Goal: Task Accomplishment & Management: Use online tool/utility

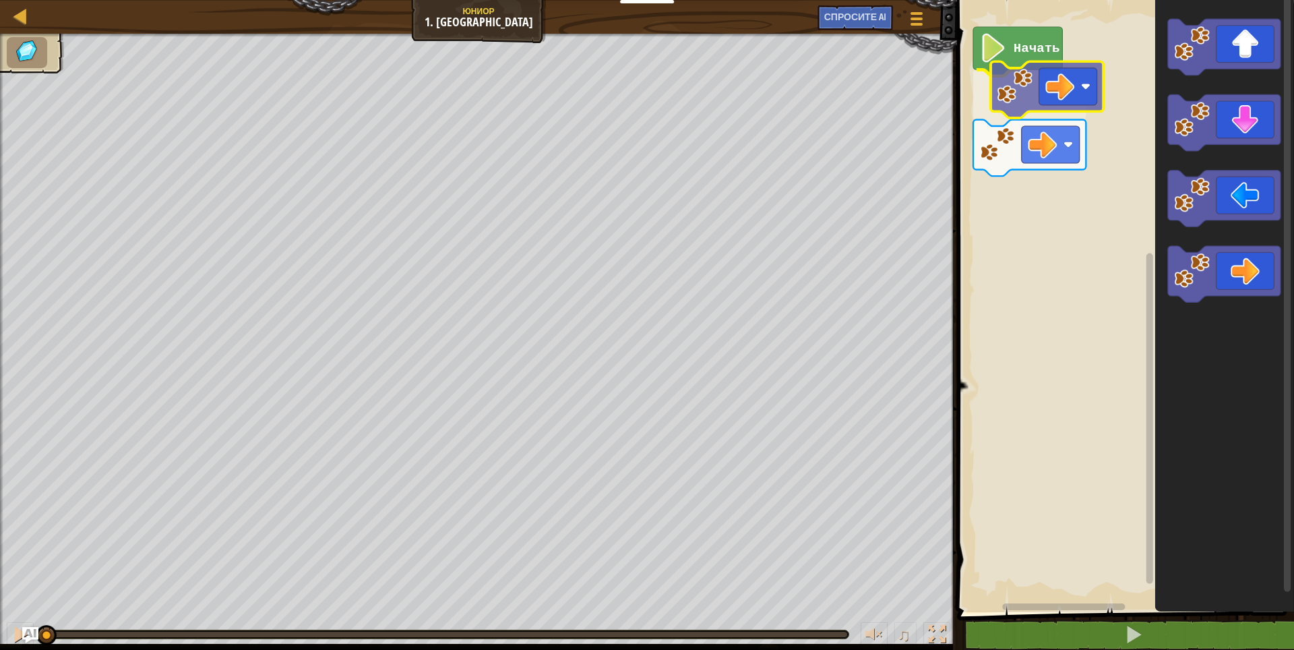
click at [1035, 97] on div "Начать" at bounding box center [1123, 302] width 341 height 619
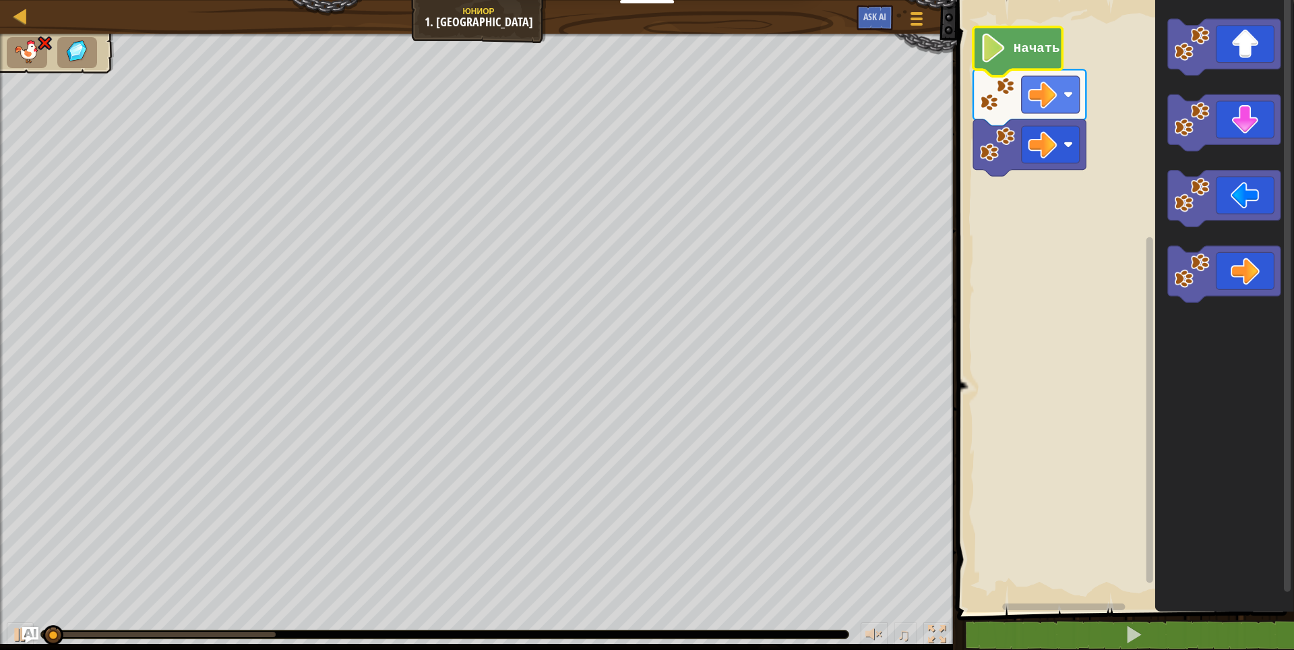
click at [1023, 49] on text "Начать" at bounding box center [1037, 48] width 47 height 15
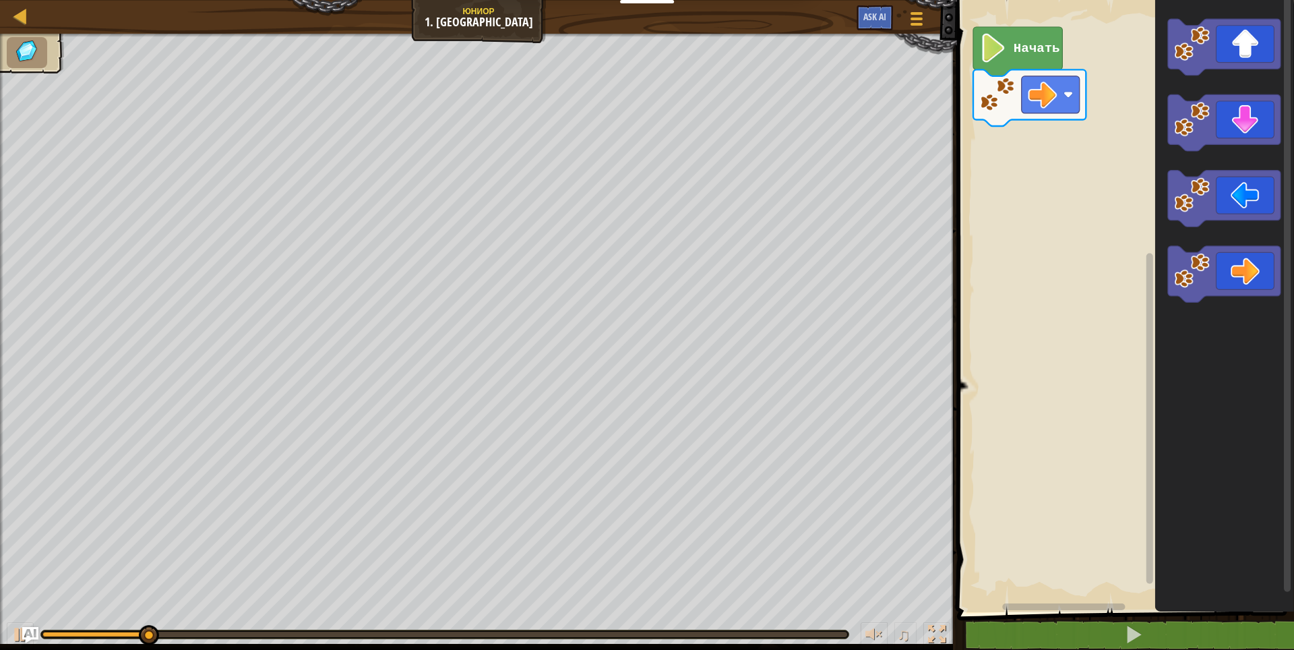
click at [1005, 43] on image "Рабочая область Blockly" at bounding box center [994, 48] width 28 height 29
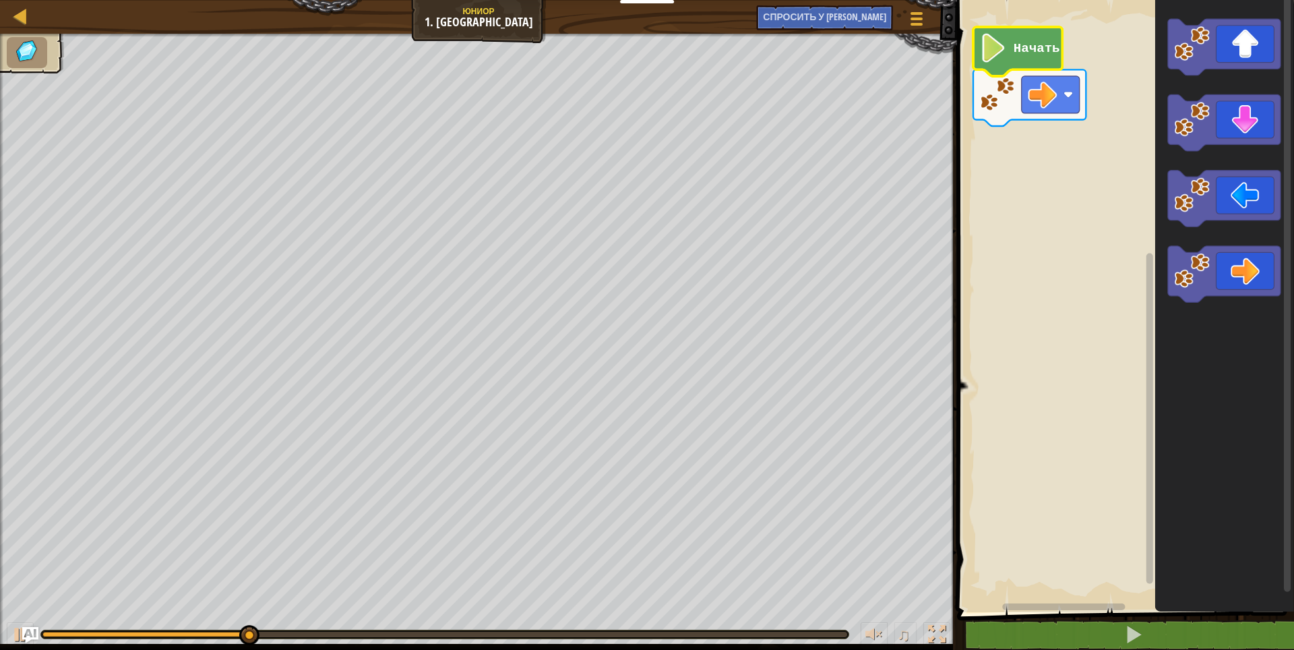
click at [1022, 53] on text "Начать" at bounding box center [1037, 48] width 47 height 15
click at [1015, 48] on text "Начать" at bounding box center [1037, 48] width 47 height 15
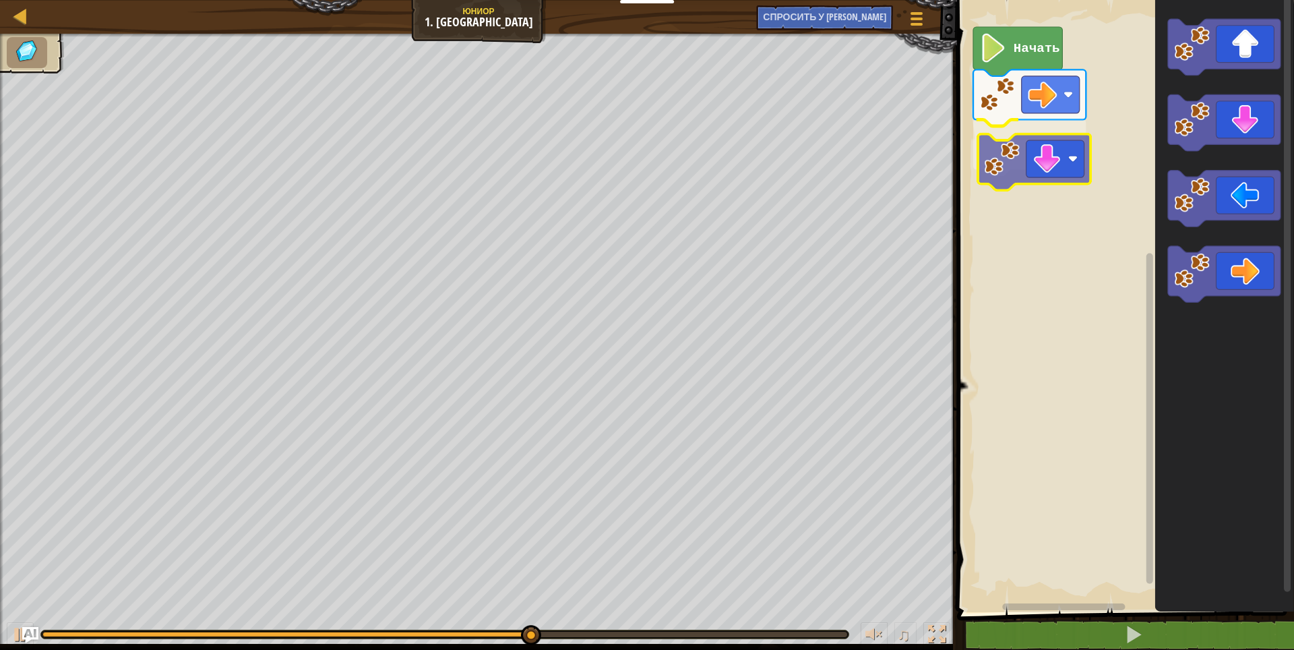
click at [1029, 173] on div "Начать" at bounding box center [1123, 302] width 341 height 619
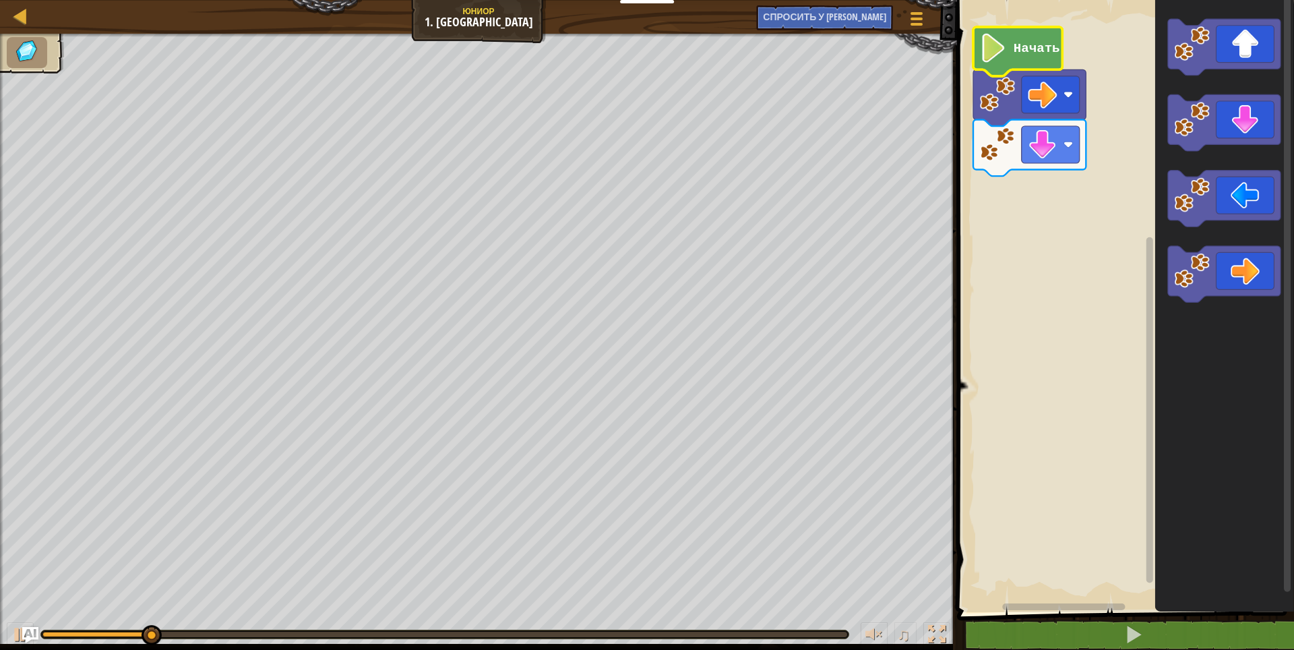
click at [1009, 38] on icon "Рабочая область Blockly" at bounding box center [1017, 51] width 89 height 49
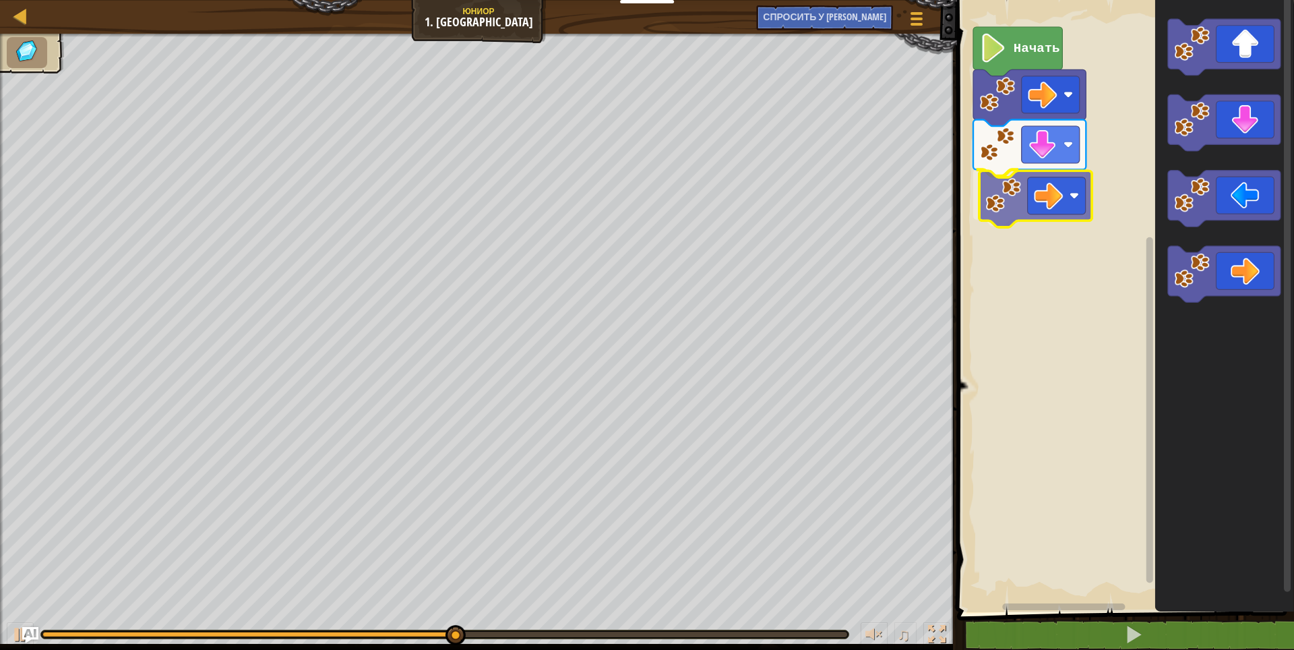
click at [1014, 195] on div "Начать" at bounding box center [1123, 302] width 341 height 619
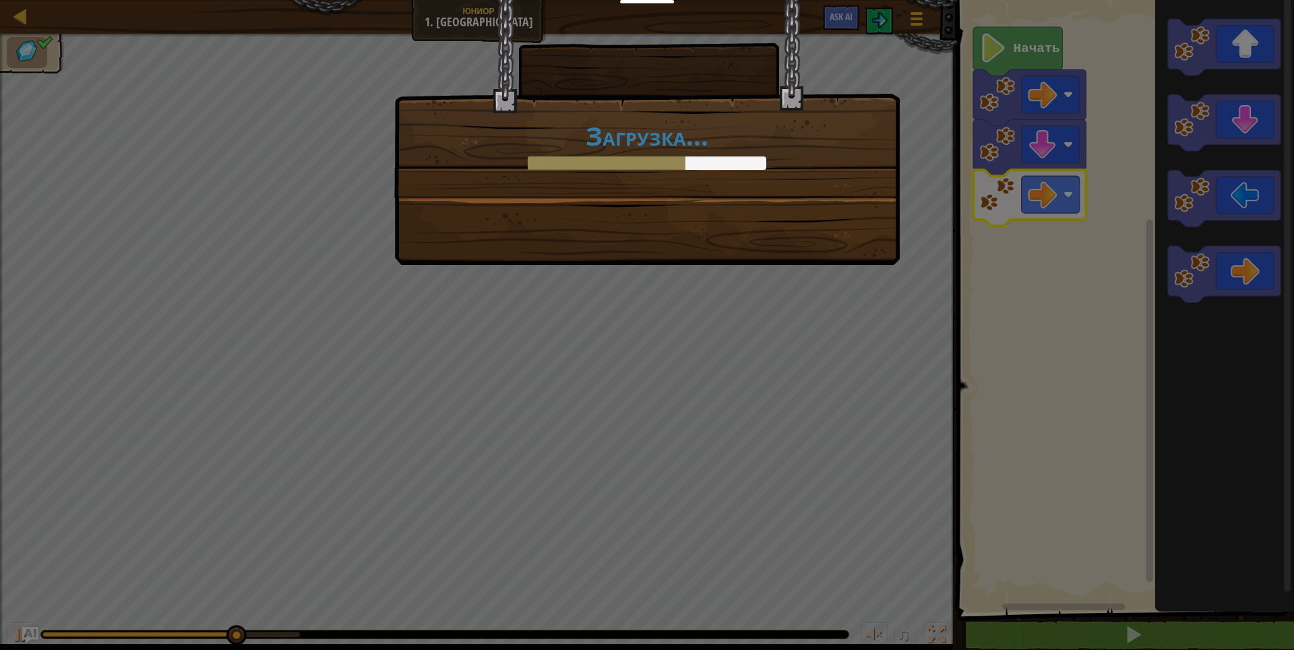
click at [988, 64] on div "Загрузка..." at bounding box center [647, 325] width 1294 height 650
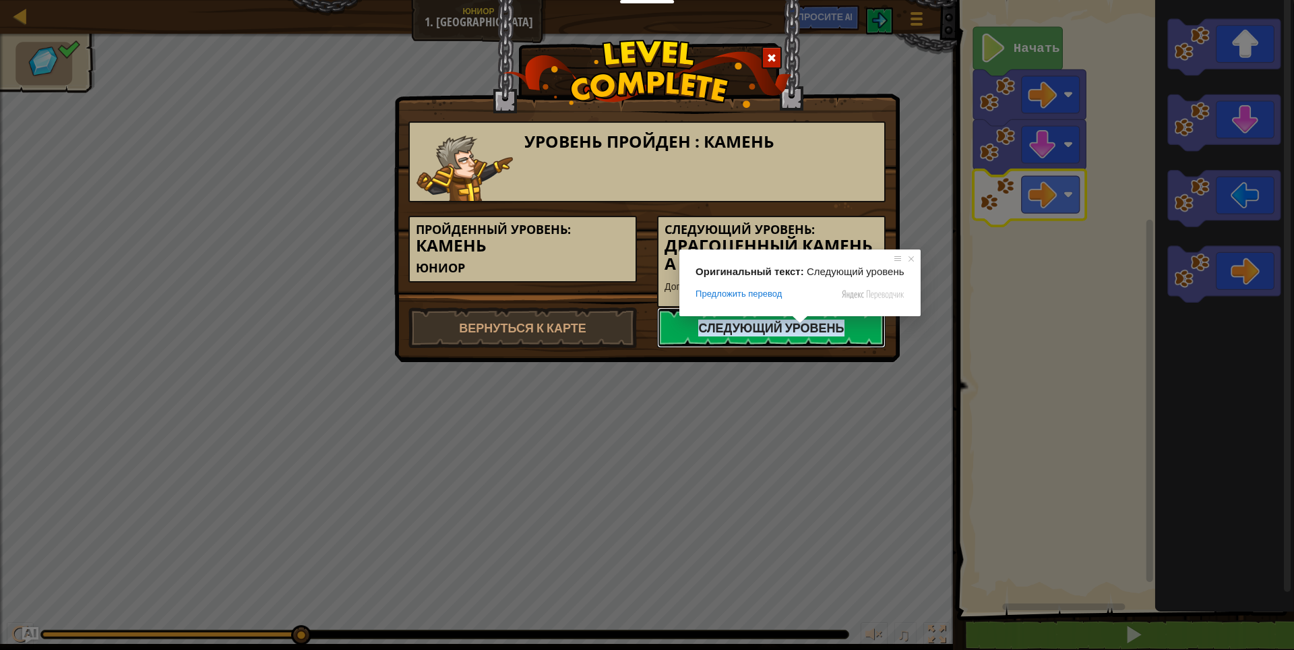
click at [748, 324] on ya-tr-span "Следующий уровень" at bounding box center [771, 328] width 146 height 17
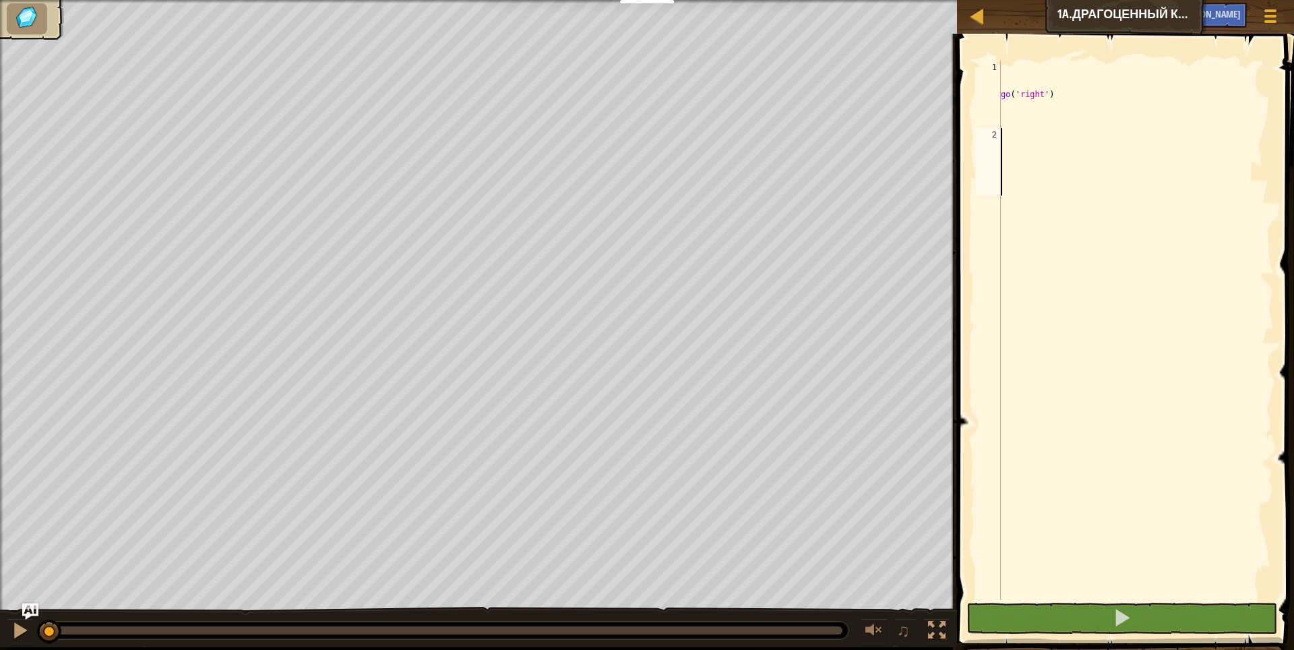
click at [1010, 144] on div "go ( 'right' )" at bounding box center [1136, 398] width 276 height 674
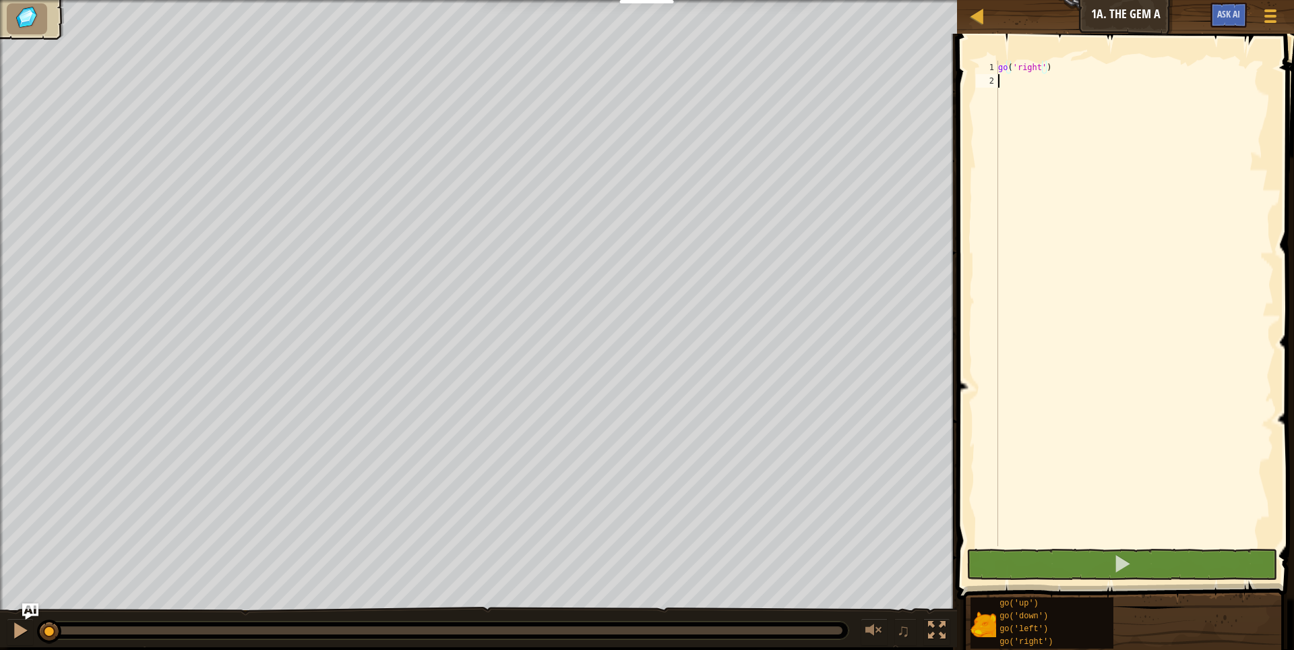
click at [1000, 84] on div "go ( 'right' )" at bounding box center [1135, 317] width 278 height 512
drag, startPoint x: 1006, startPoint y: 69, endPoint x: 998, endPoint y: 68, distance: 8.8
click at [998, 68] on div "1 2 go ( 'right' ) הההההההההההההההההההההההההההההההההההההההההההההההההההההההההההה…" at bounding box center [1123, 303] width 301 height 485
type textarea "go('right')"
click at [997, 86] on div "2" at bounding box center [987, 80] width 22 height 13
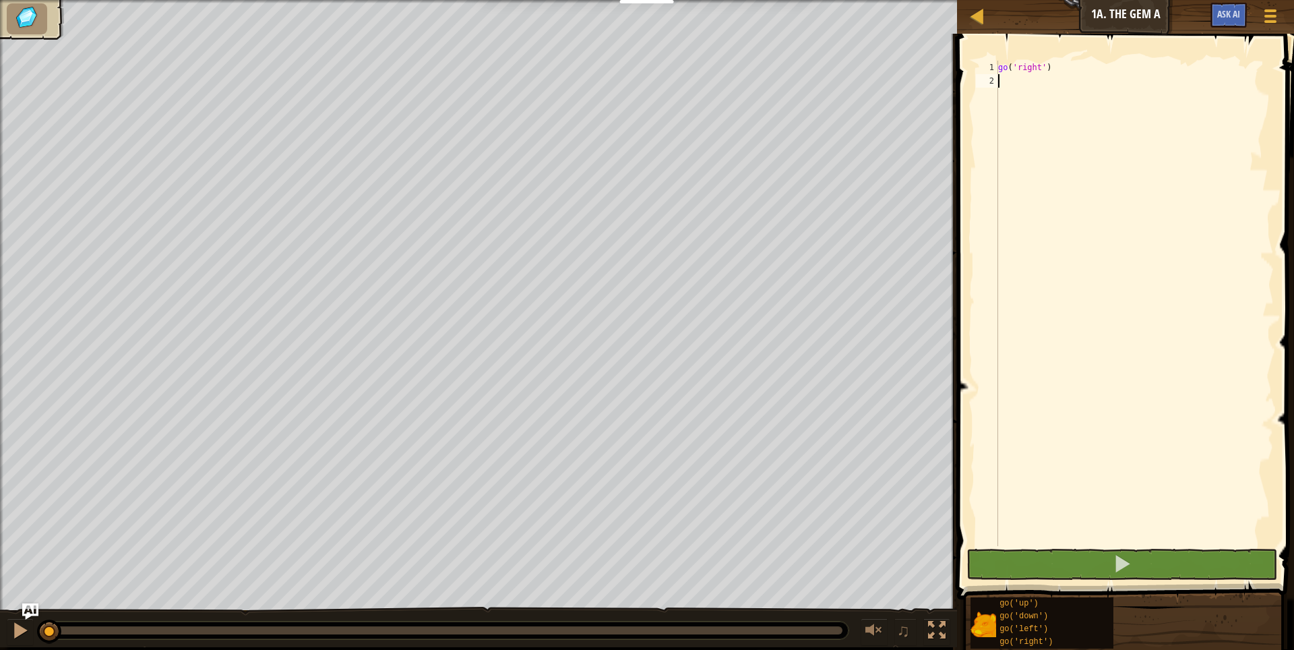
paste textarea "go"
type textarea "go"
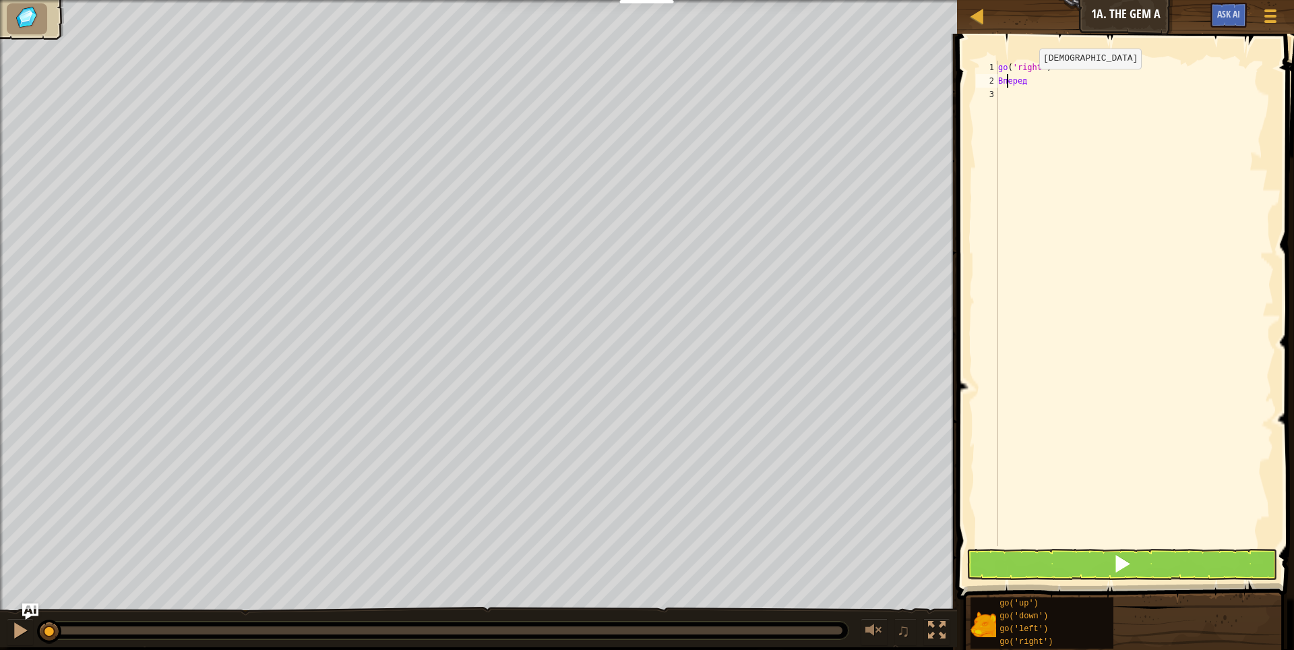
click at [1028, 82] on div "go ( 'right' ) Вперед" at bounding box center [1135, 317] width 278 height 512
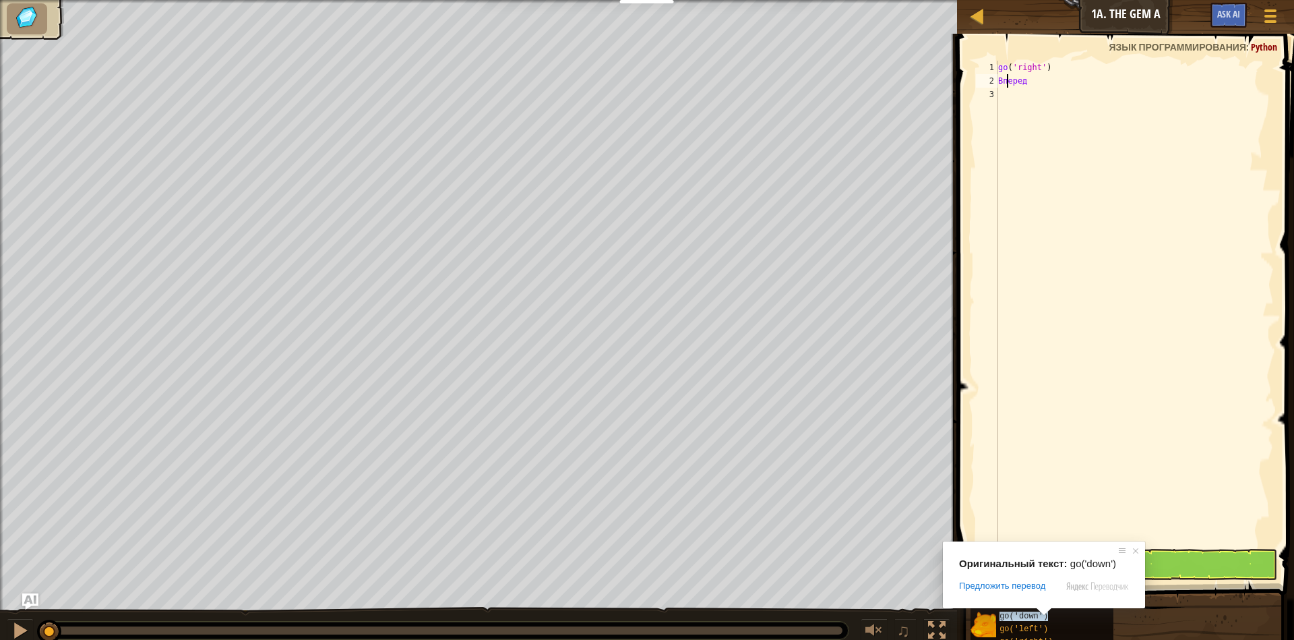
click at [1138, 616] on div "go('up') go('down') go('left') go('right')" at bounding box center [1127, 623] width 315 height 53
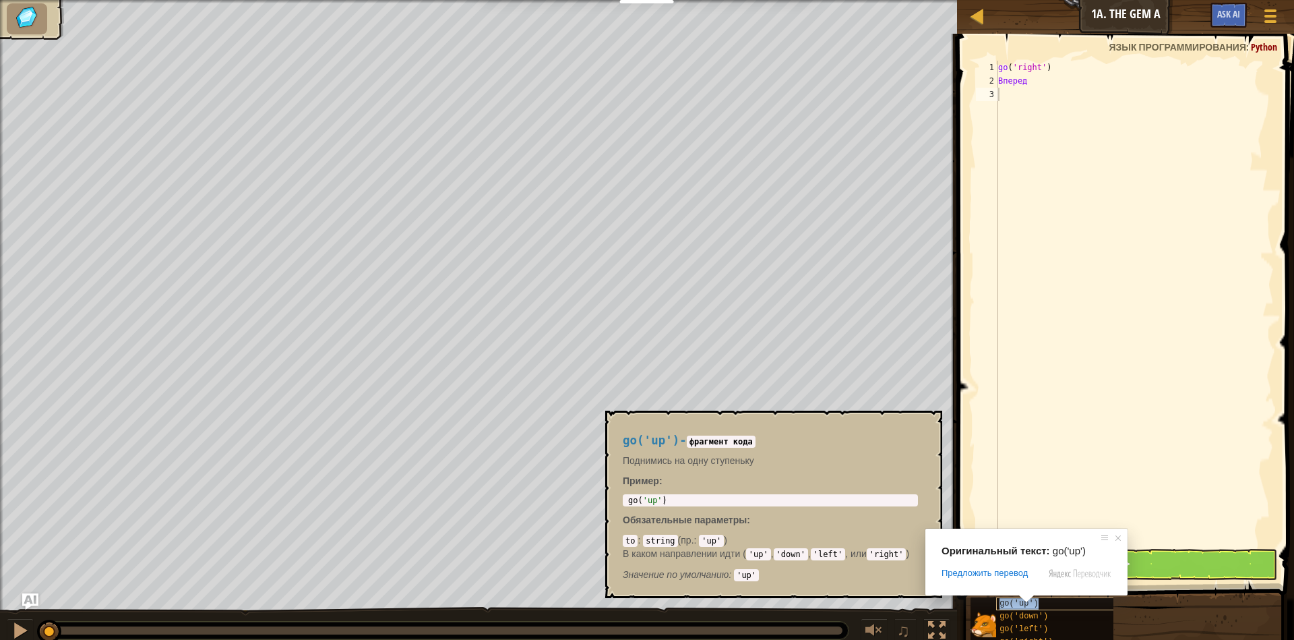
type textarea "go"
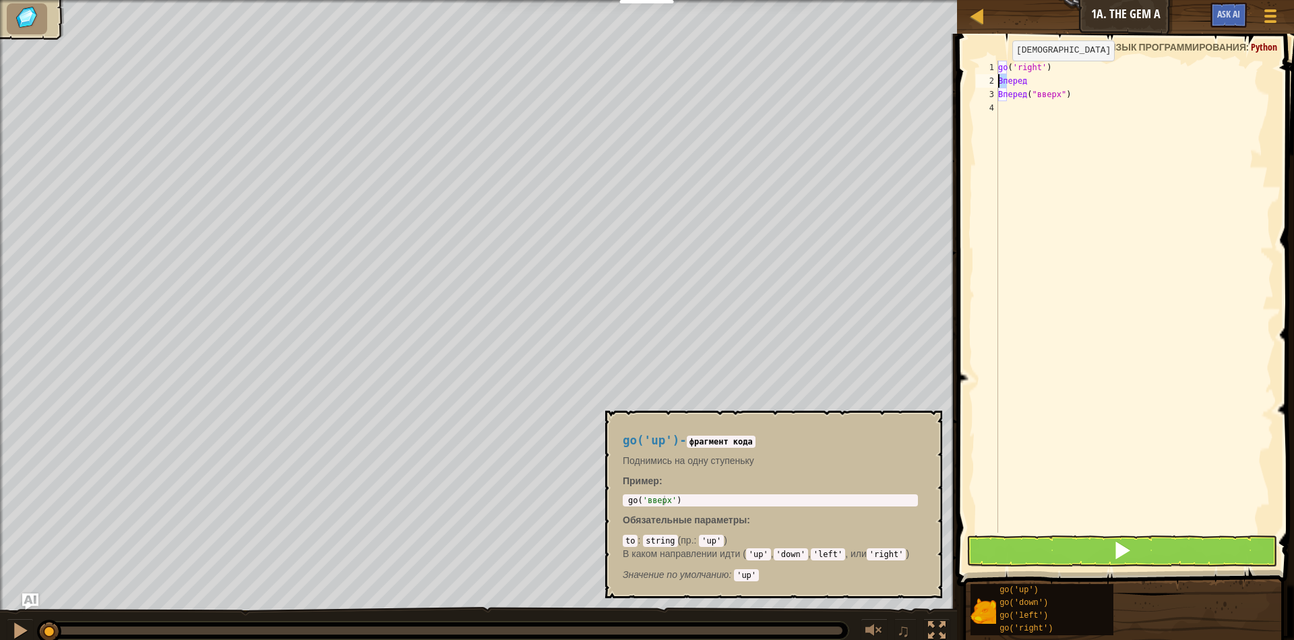
drag, startPoint x: 1025, startPoint y: 80, endPoint x: 992, endPoint y: 77, distance: 33.1
click at [992, 77] on div "go('up') 1 2 3 4 go ( 'right' ) Вперед Вперед ( "вверх" ) ההההההההההההההההההההה…" at bounding box center [1123, 297] width 301 height 472
type textarea "go"
click at [1026, 84] on div "go ( 'right' ) Вперед Вперед ( "вверх" )" at bounding box center [1135, 297] width 278 height 472
drag, startPoint x: 1028, startPoint y: 77, endPoint x: 994, endPoint y: 80, distance: 34.5
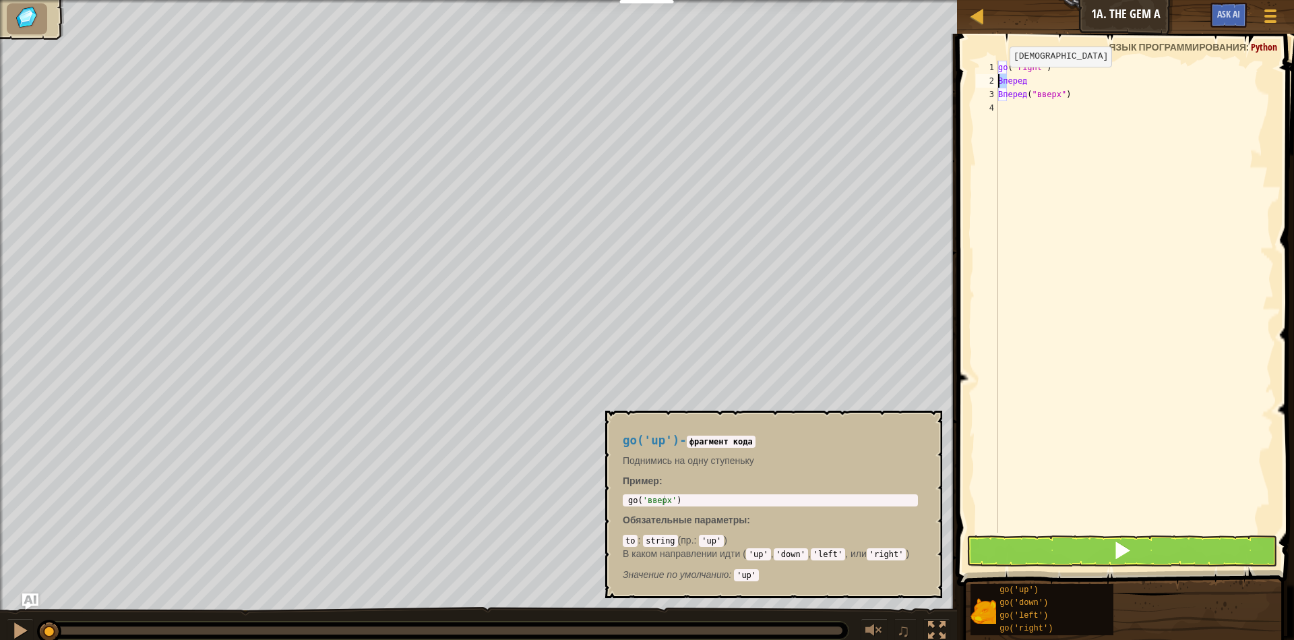
click at [994, 80] on div "go 1 2 3 4 go ( 'right' ) Вперед Вперед ( "вверх" ) ההההההההההההההההההההההההההה…" at bounding box center [1123, 297] width 301 height 472
click at [1066, 544] on button at bounding box center [1122, 550] width 311 height 31
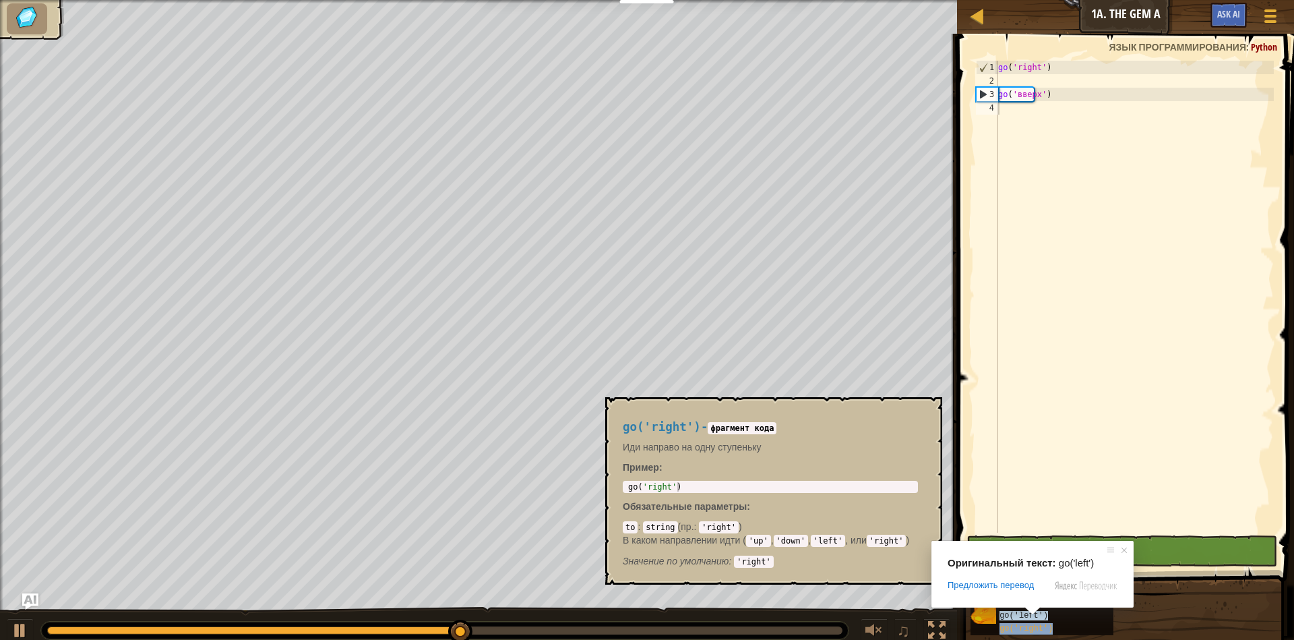
type textarea "go('up')"
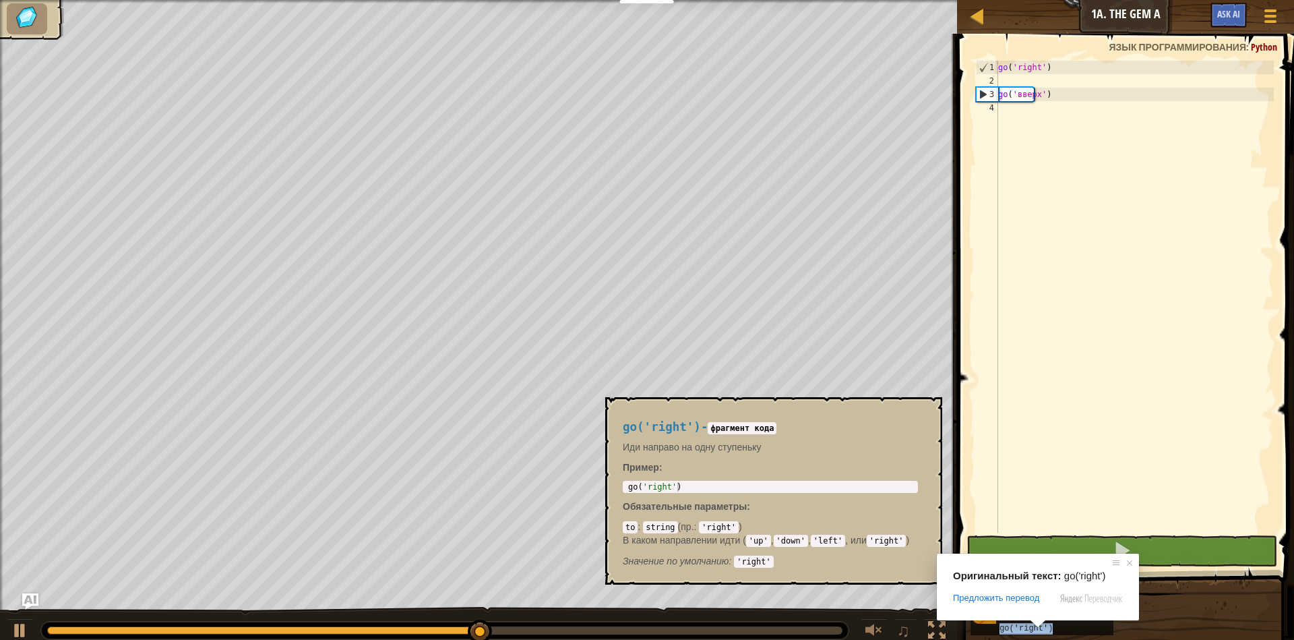
type textarea "go('up')"
type textarea "go('right')"
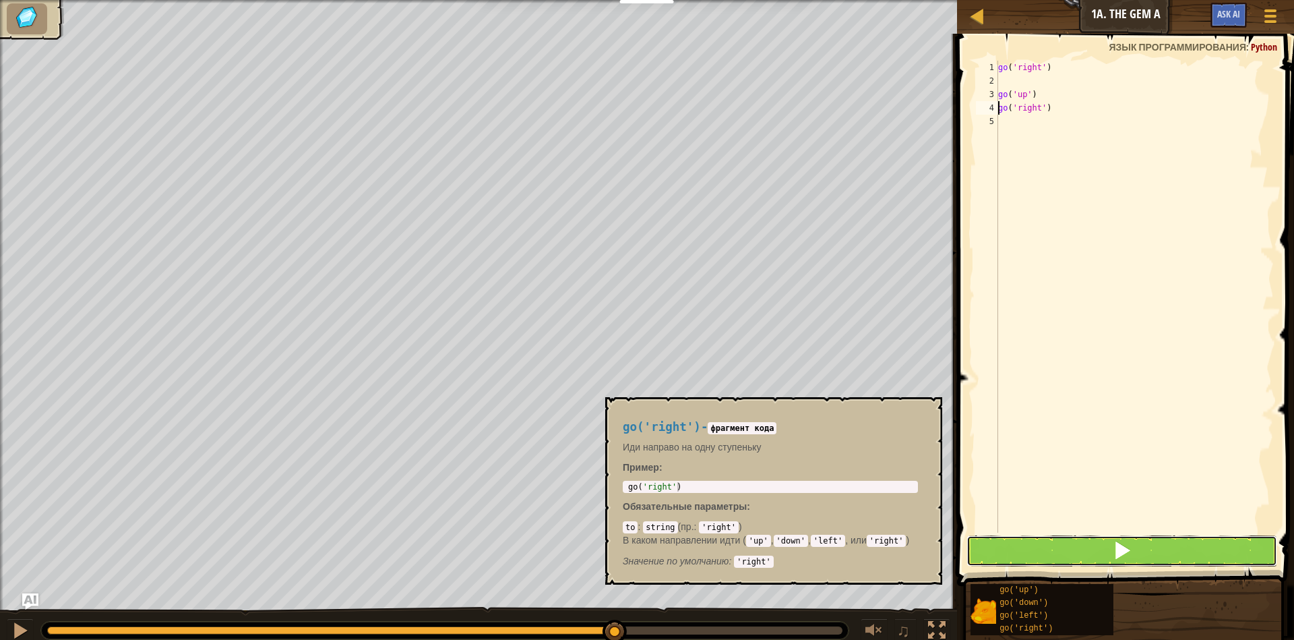
click at [1114, 544] on span at bounding box center [1122, 550] width 19 height 19
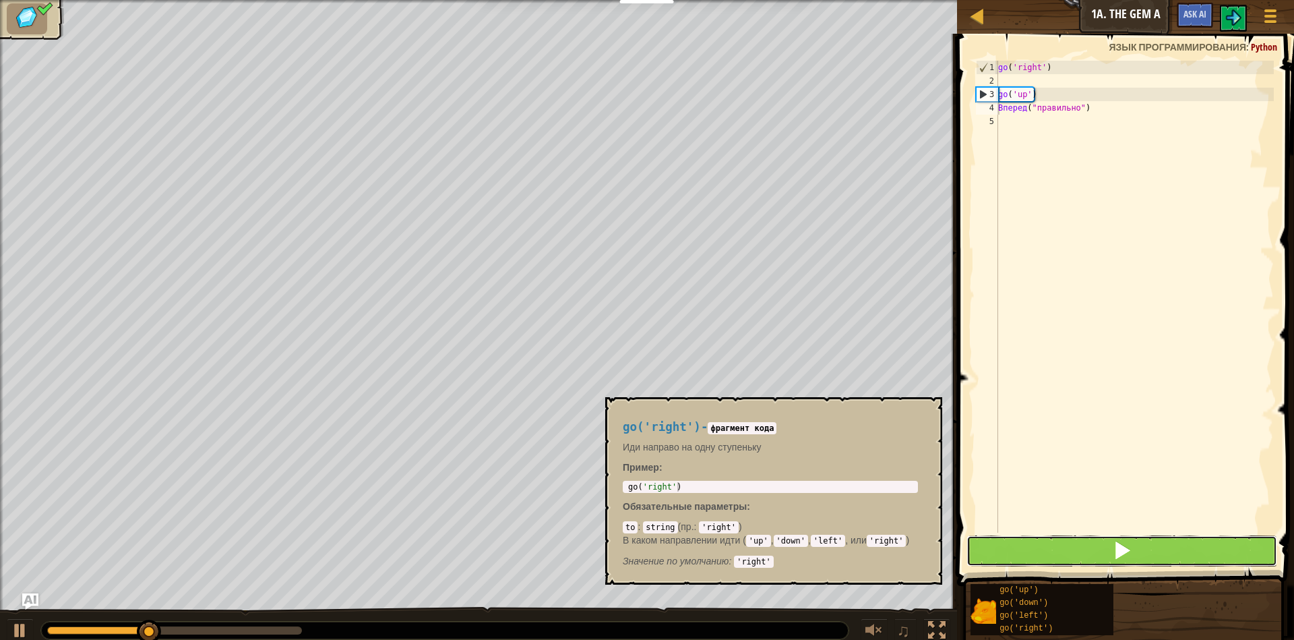
click at [1117, 544] on span at bounding box center [1122, 550] width 19 height 19
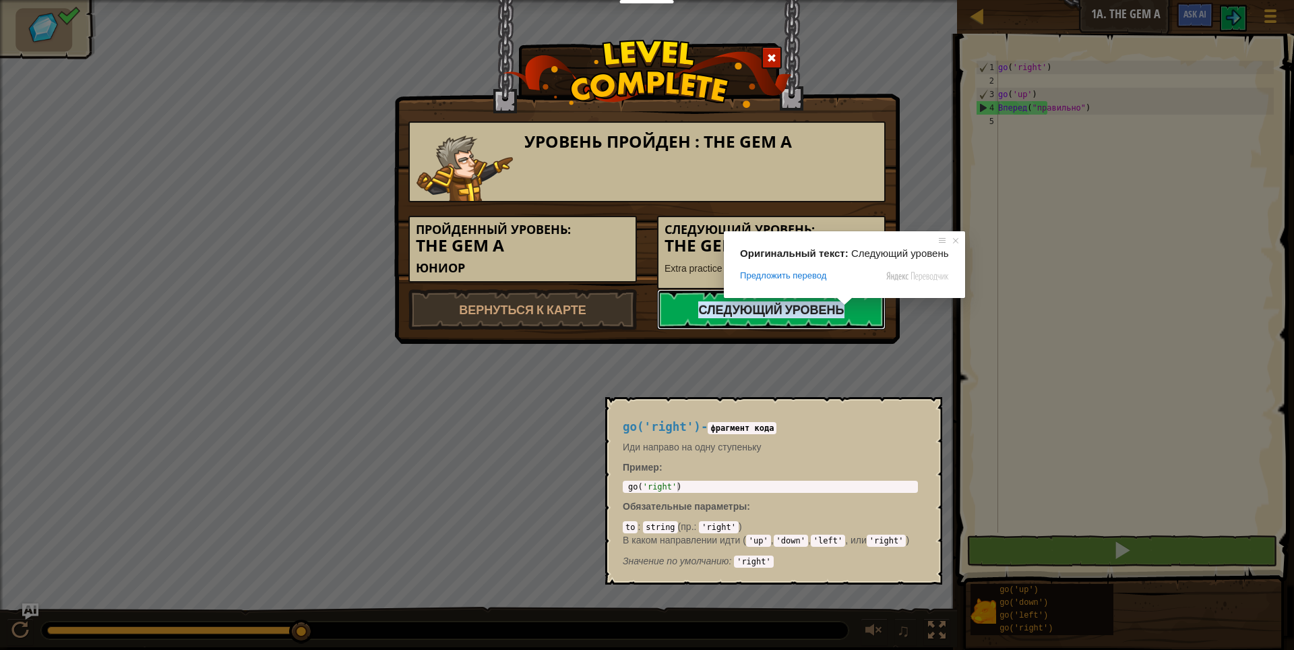
click at [833, 307] on ya-tr-span "Следующий уровень" at bounding box center [771, 309] width 146 height 17
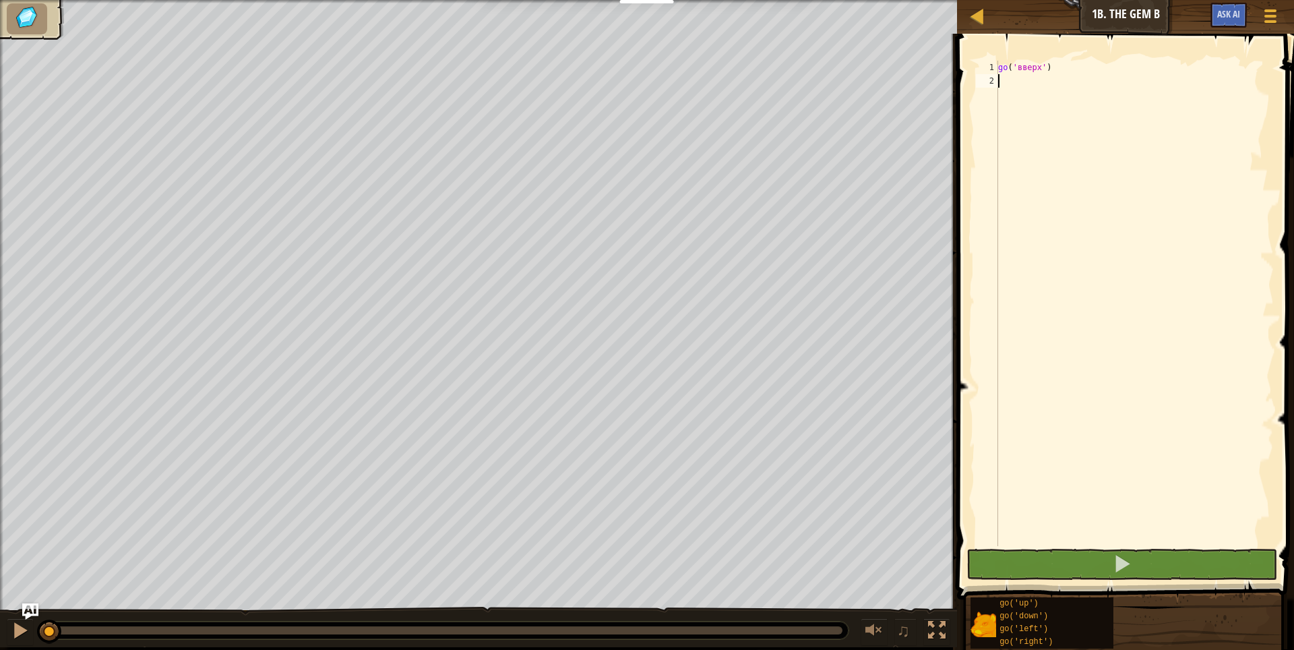
click at [1001, 80] on div "go ( 'вверх' )" at bounding box center [1135, 317] width 278 height 512
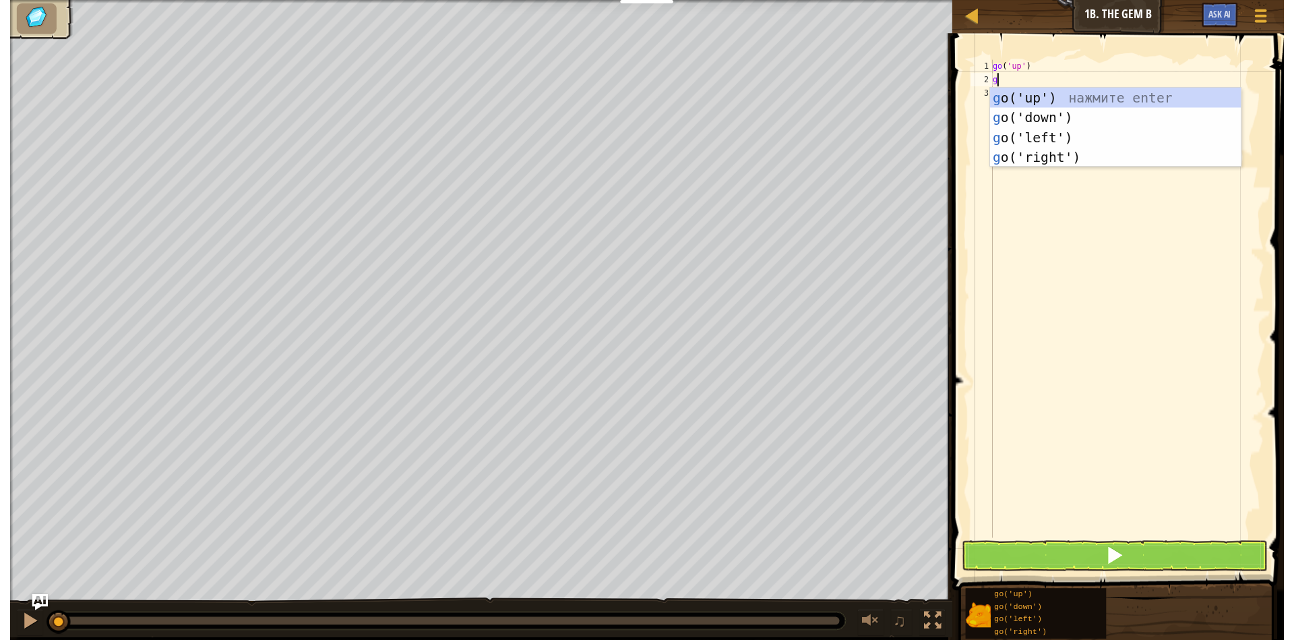
scroll to position [6, 0]
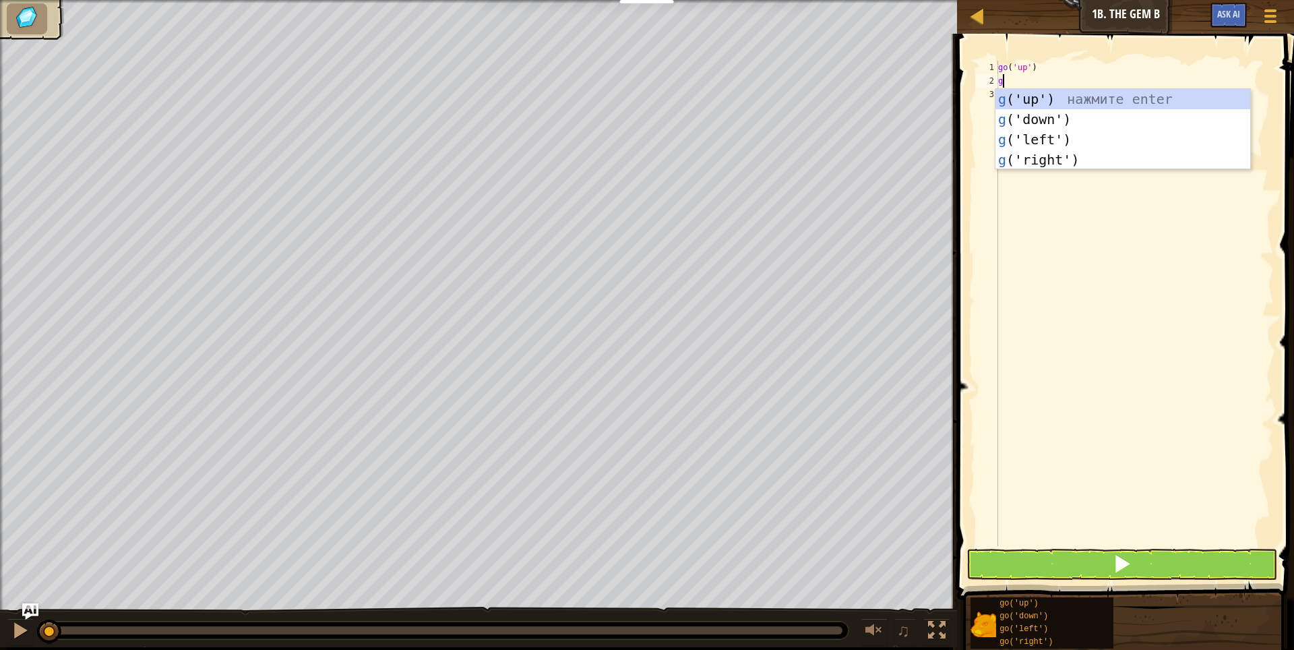
type textarea "go"
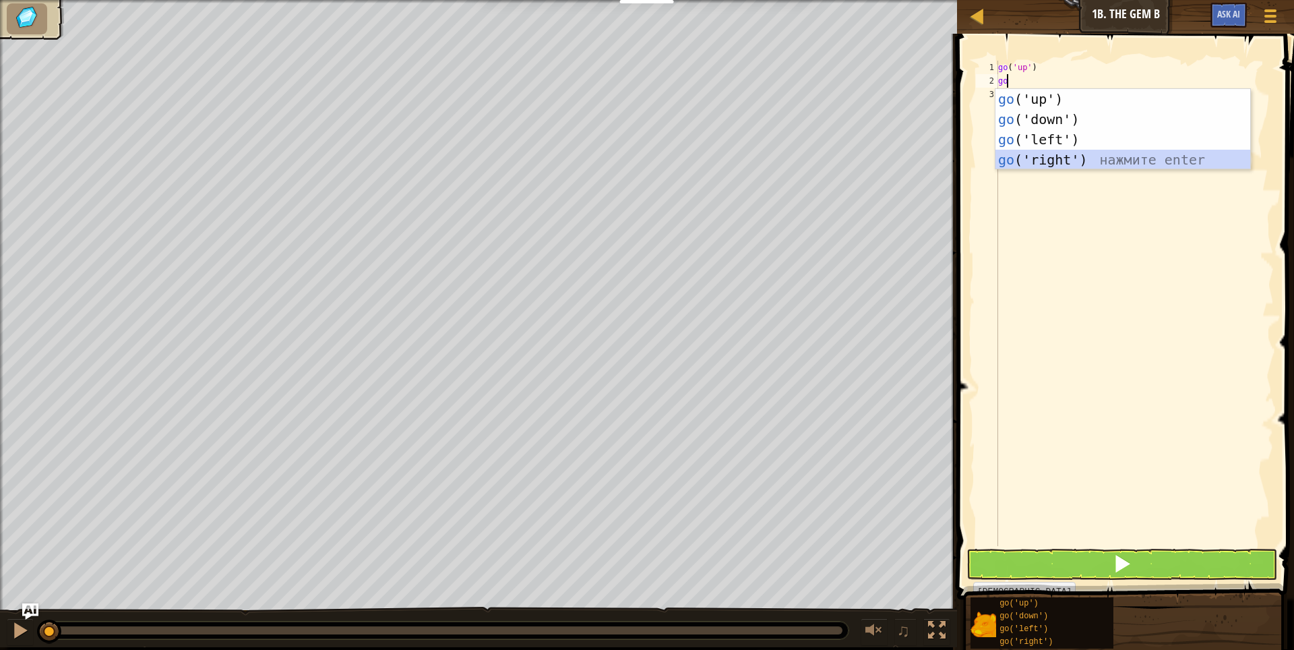
click at [1064, 154] on div "go ('up') нажмите enter go ('down') нажмите enter go ('left') нажмите enter go …" at bounding box center [1123, 149] width 255 height 121
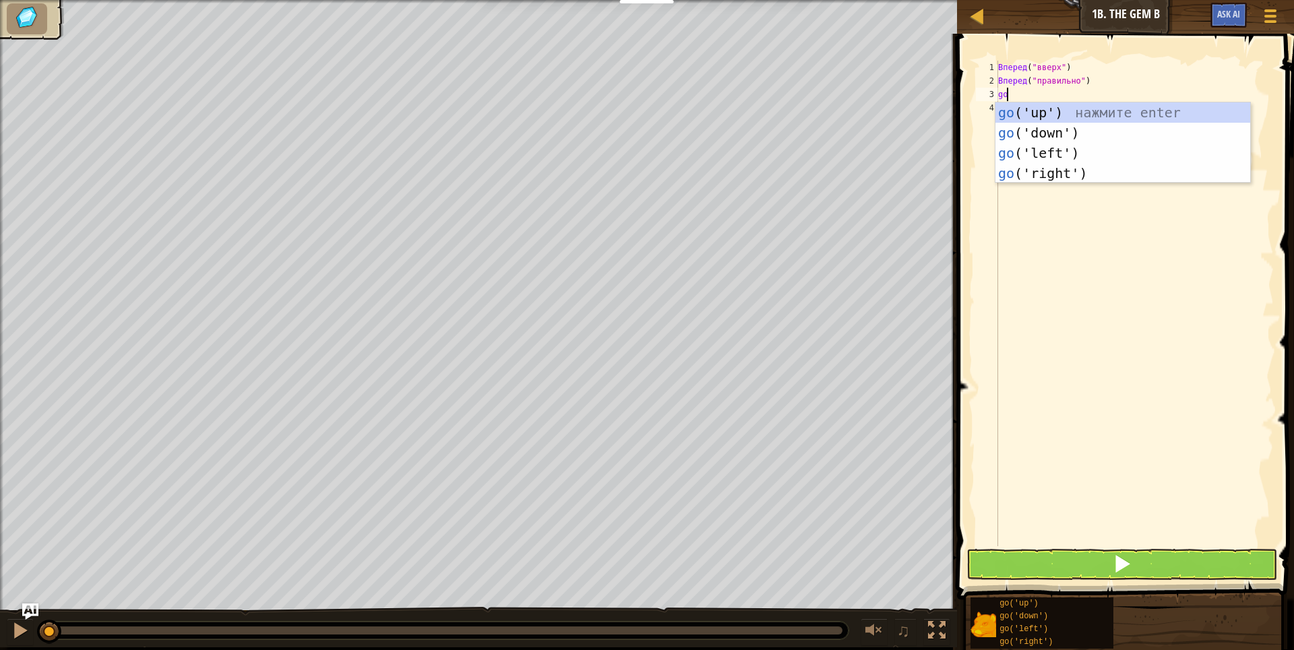
type textarea "go"
click at [1043, 114] on div "go ('up') нажмите enter go ('down') нажмите enter go ('left') нажмите enter go …" at bounding box center [1123, 162] width 255 height 121
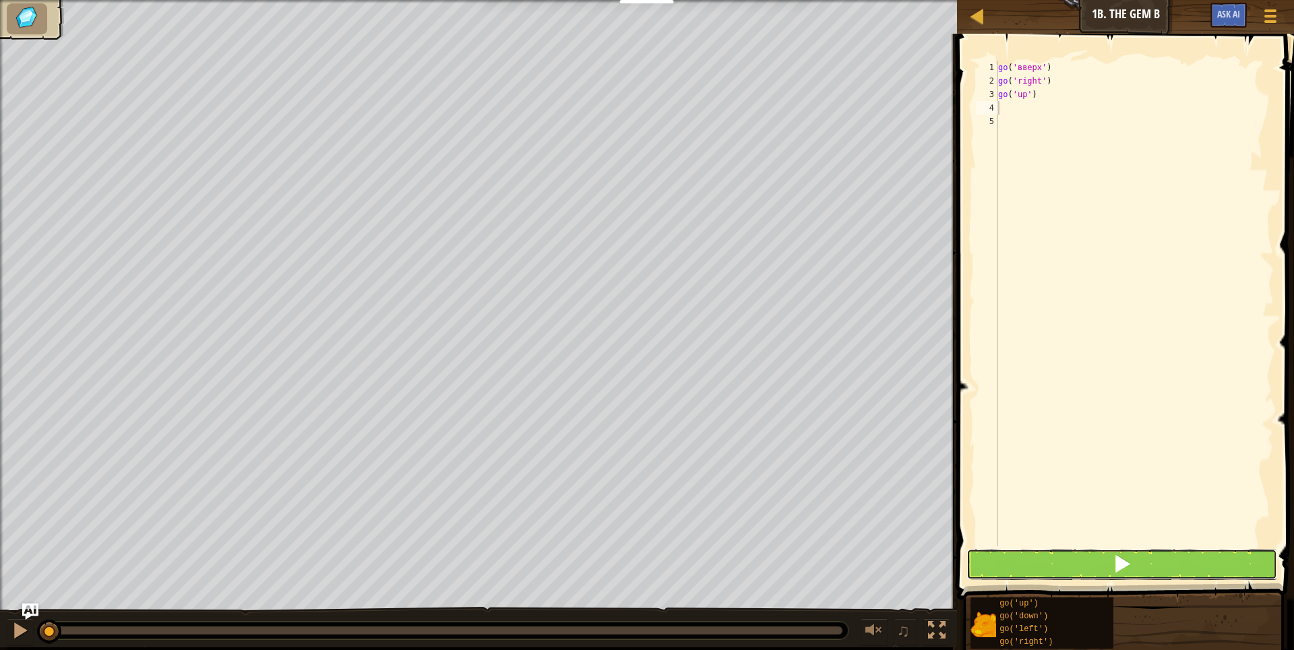
click at [1077, 558] on button at bounding box center [1122, 564] width 311 height 31
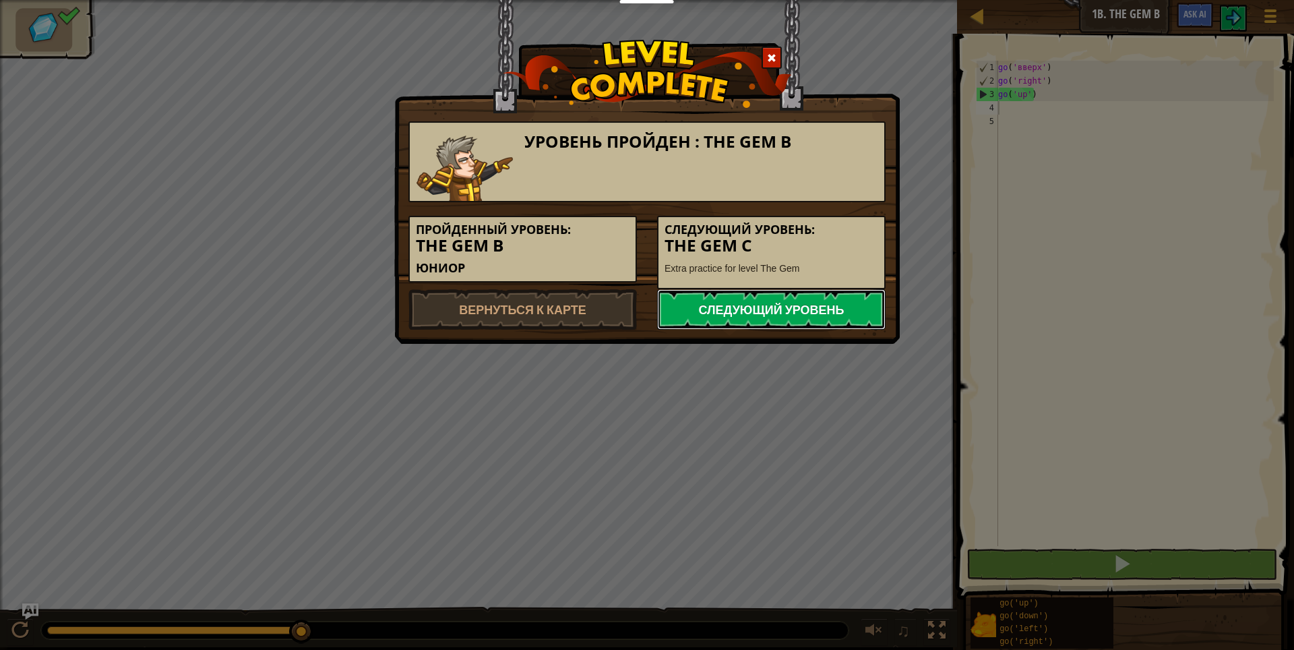
click at [814, 299] on link "Следующий уровень" at bounding box center [771, 309] width 229 height 40
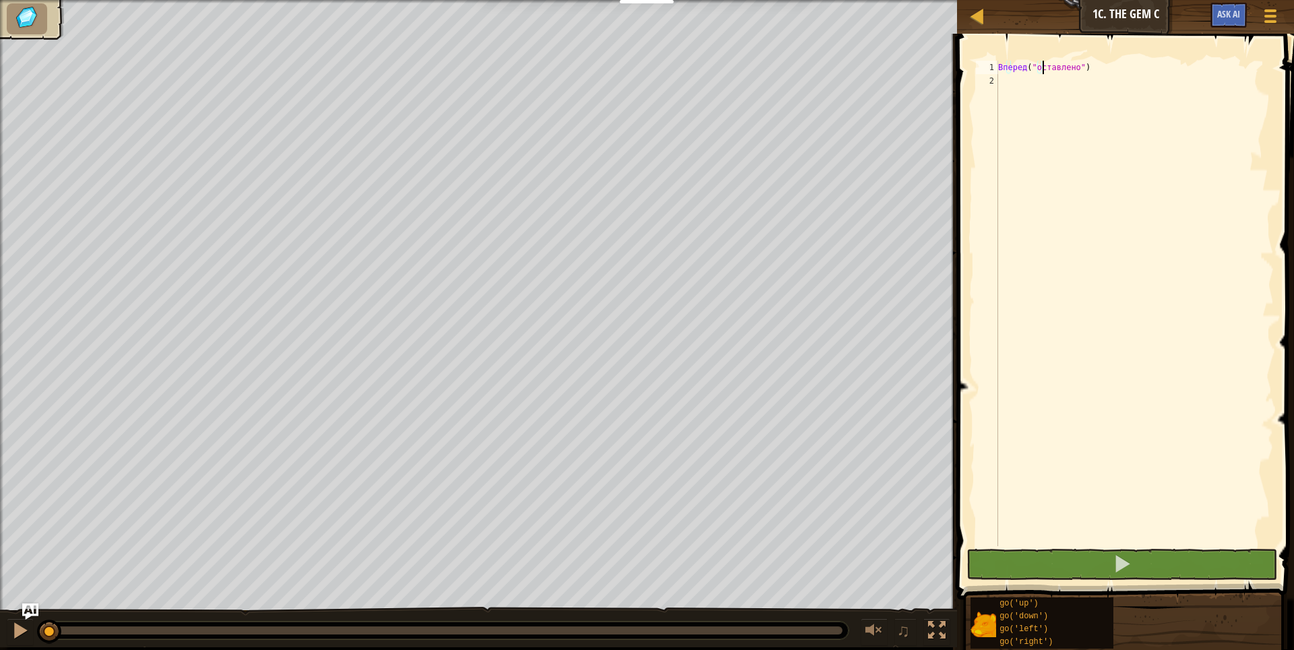
click at [1002, 74] on div "Вперед ( "оставлено" )" at bounding box center [1135, 317] width 278 height 512
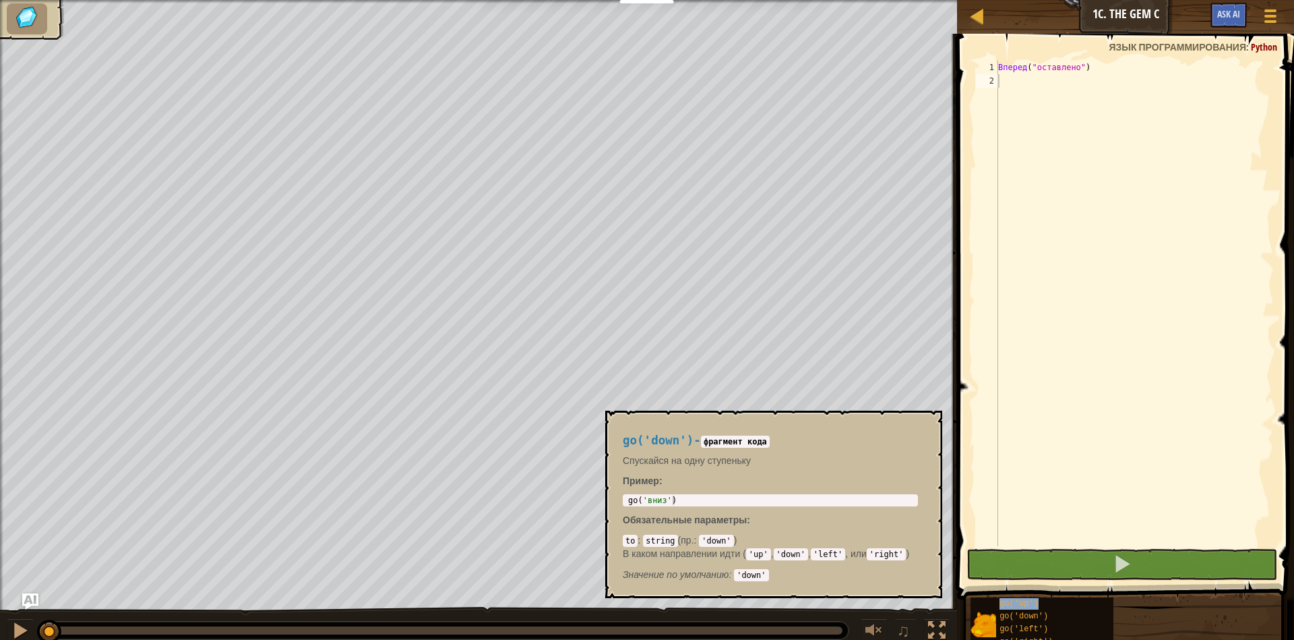
drag, startPoint x: 1035, startPoint y: 617, endPoint x: 1016, endPoint y: 83, distance: 534.2
click at [1016, 83] on div "Блоки Введите решение 1 2 Вперед ( "оставлено" ) הההההההההההההההההההההההההההההה…" at bounding box center [1123, 338] width 341 height 609
click at [1044, 619] on ya-tr-span "go('down')" at bounding box center [1024, 615] width 49 height 9
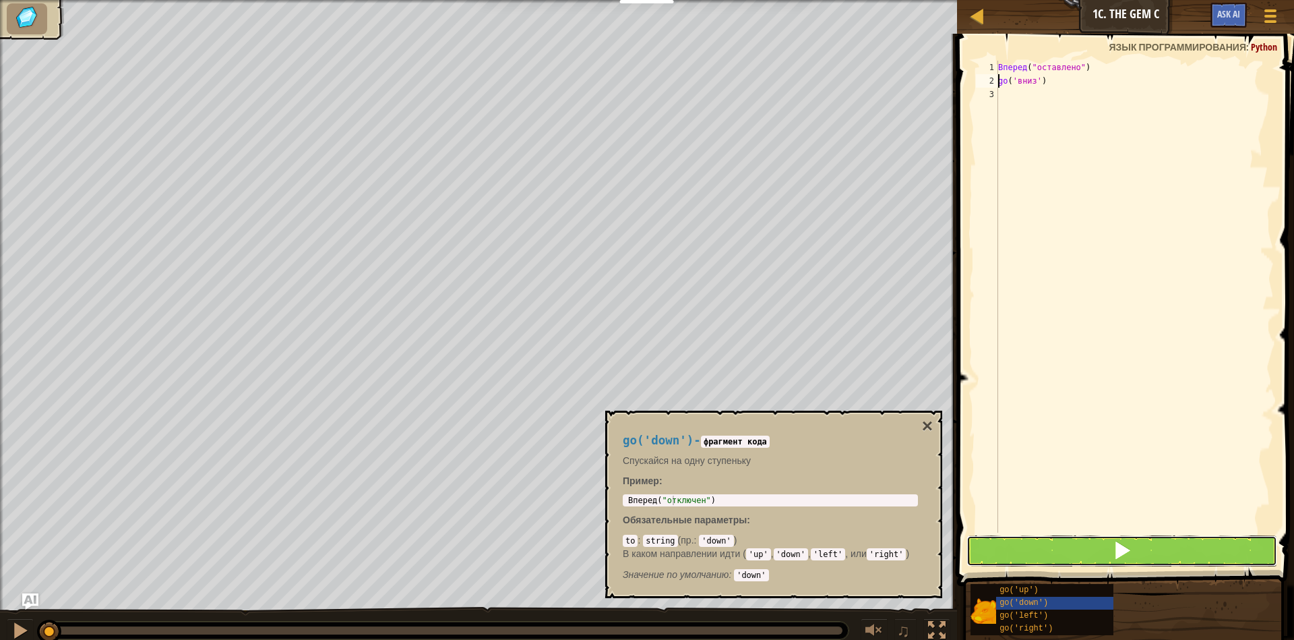
click at [1054, 553] on button at bounding box center [1122, 550] width 311 height 31
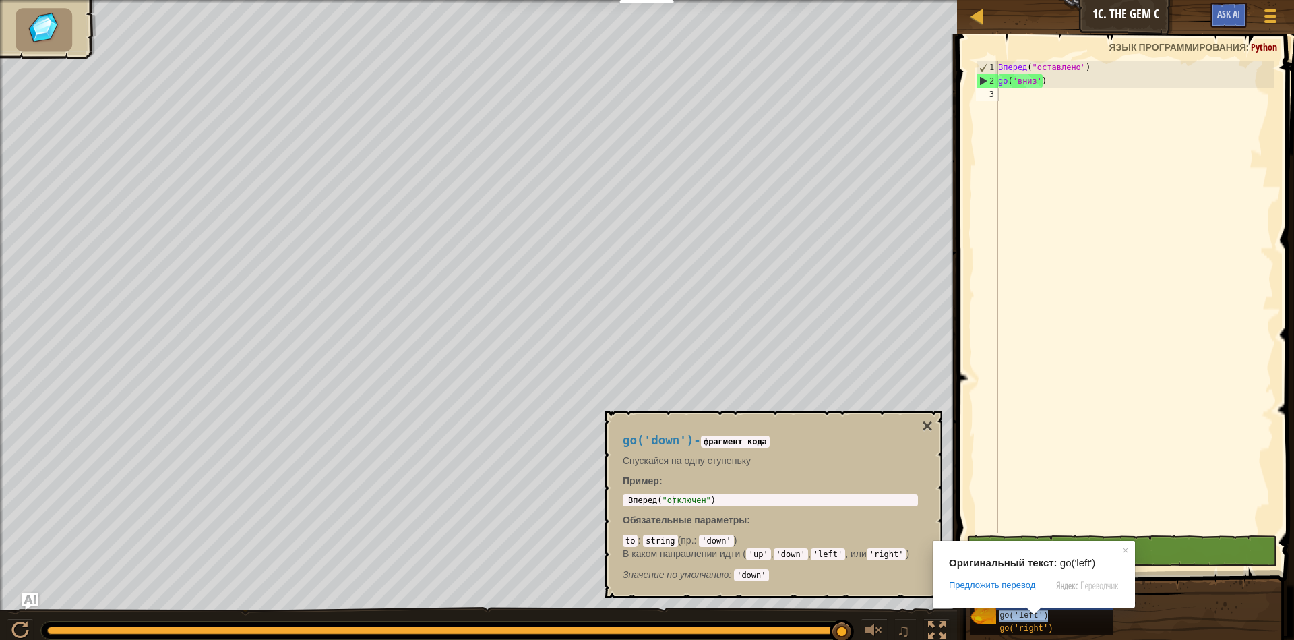
type textarea "go('left')"
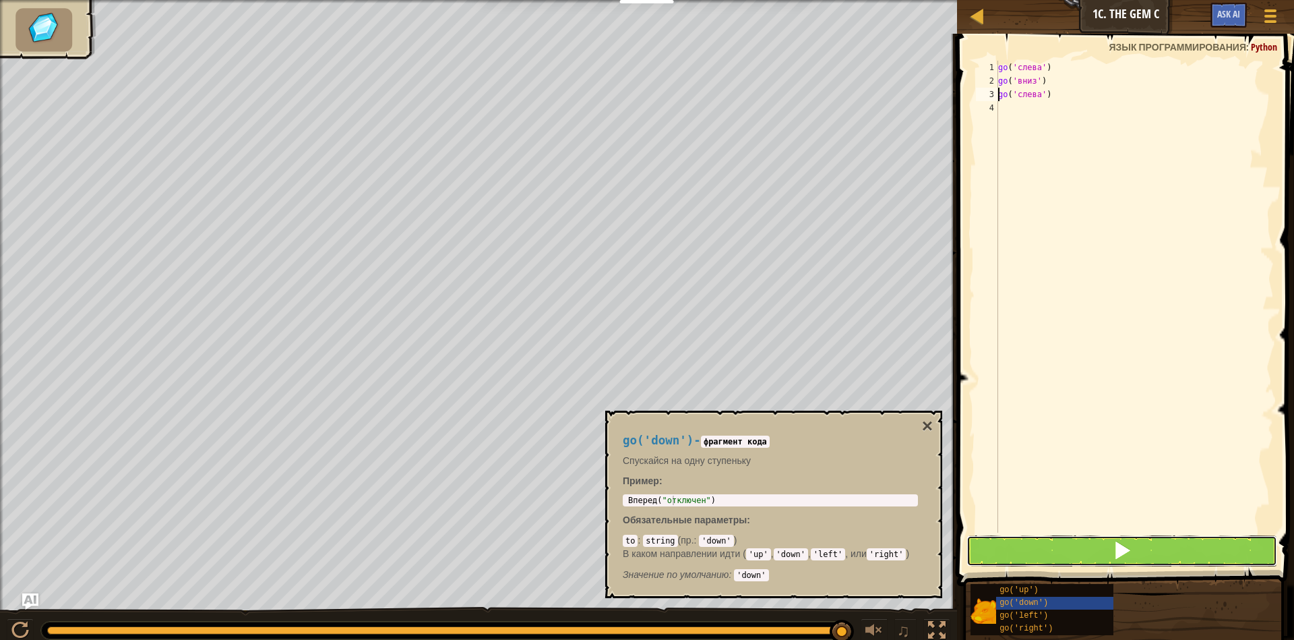
click at [1070, 553] on button at bounding box center [1122, 550] width 311 height 31
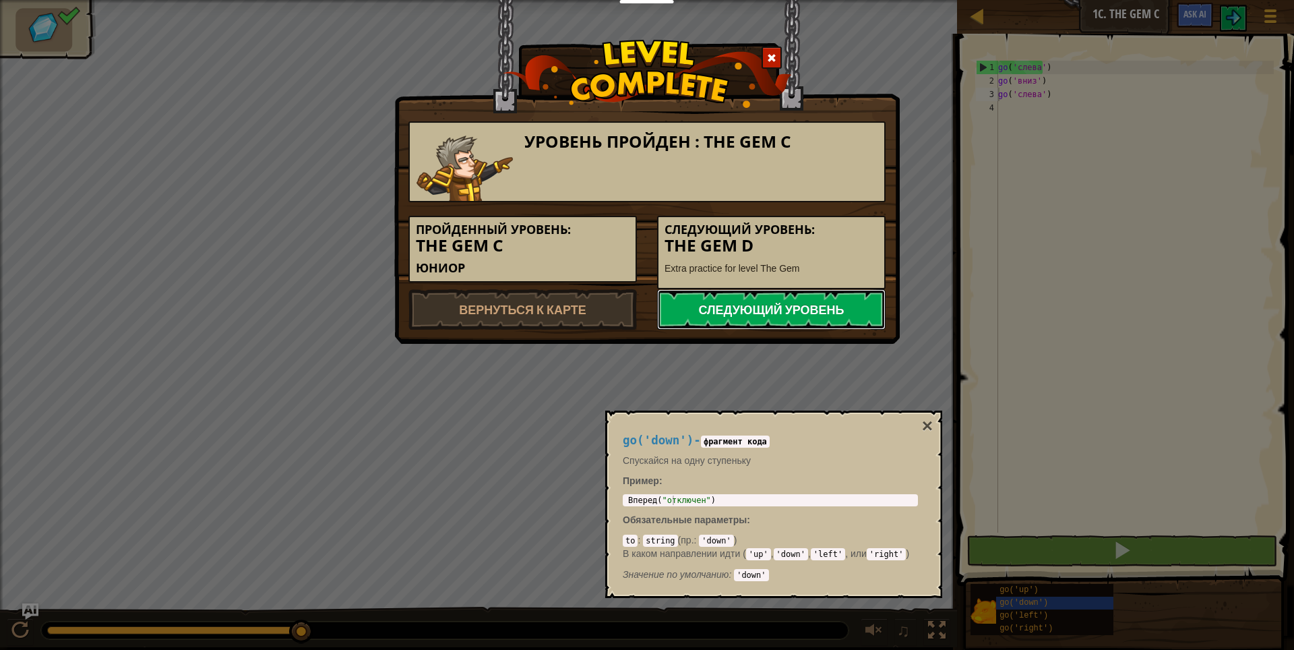
click at [793, 303] on ya-tr-span "Следующий уровень" at bounding box center [771, 309] width 146 height 17
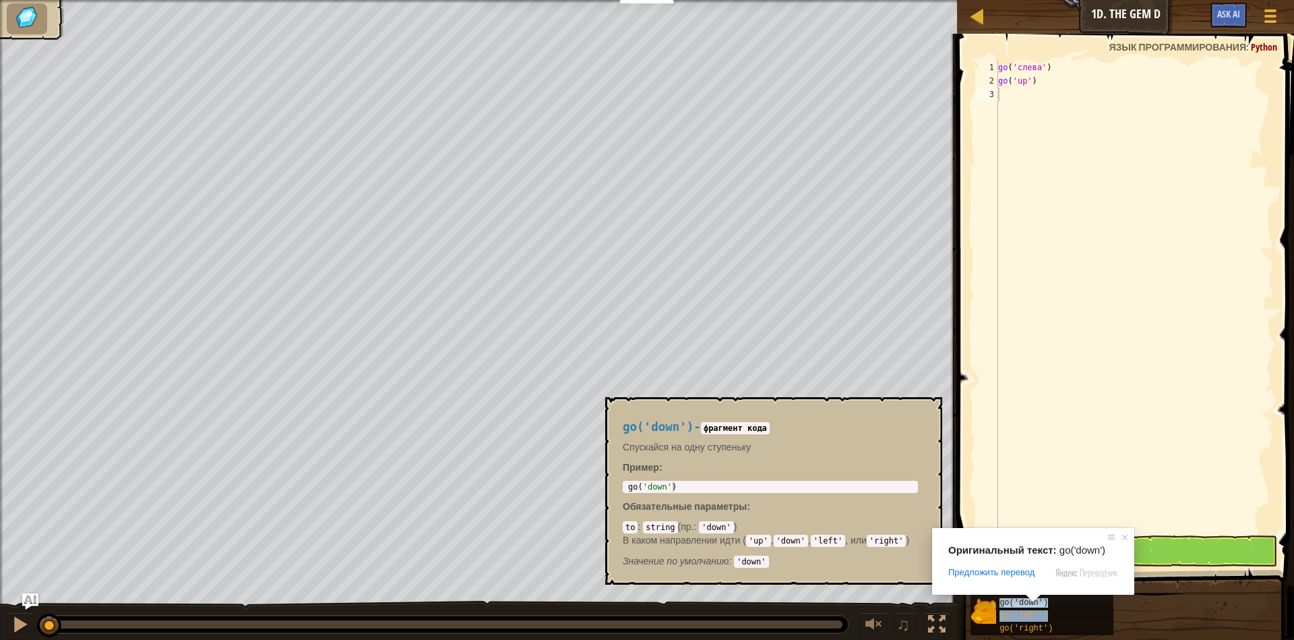
type textarea "go('left')"
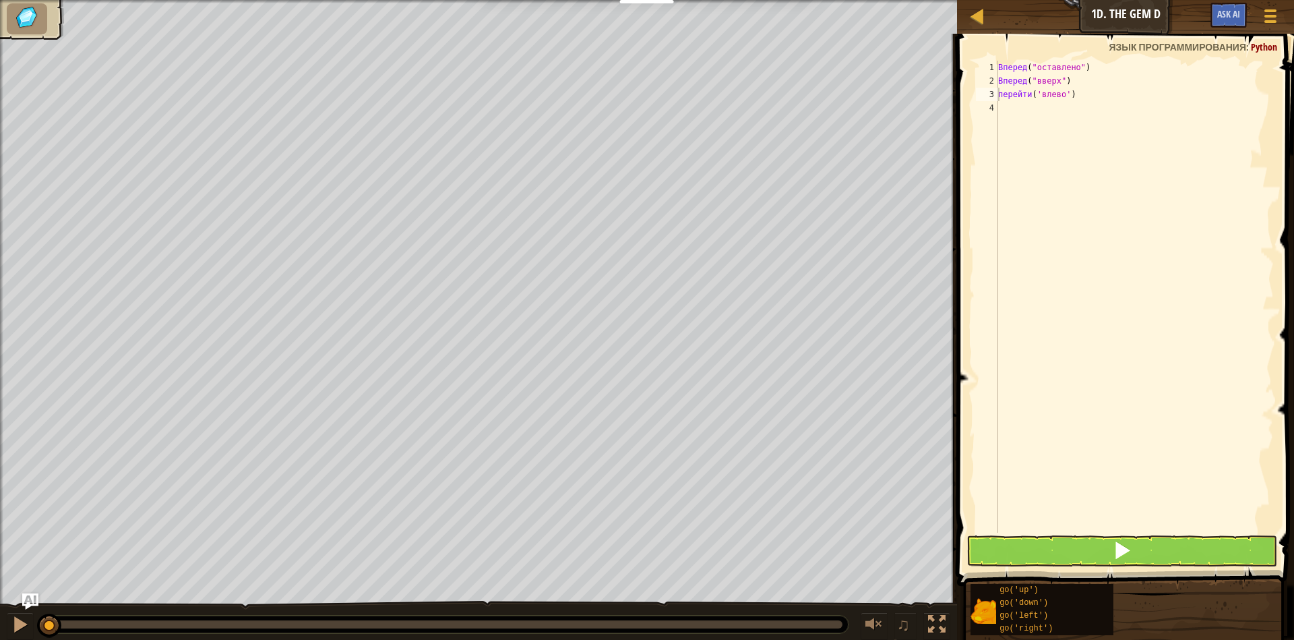
click at [13, 3] on li at bounding box center [27, 18] width 40 height 31
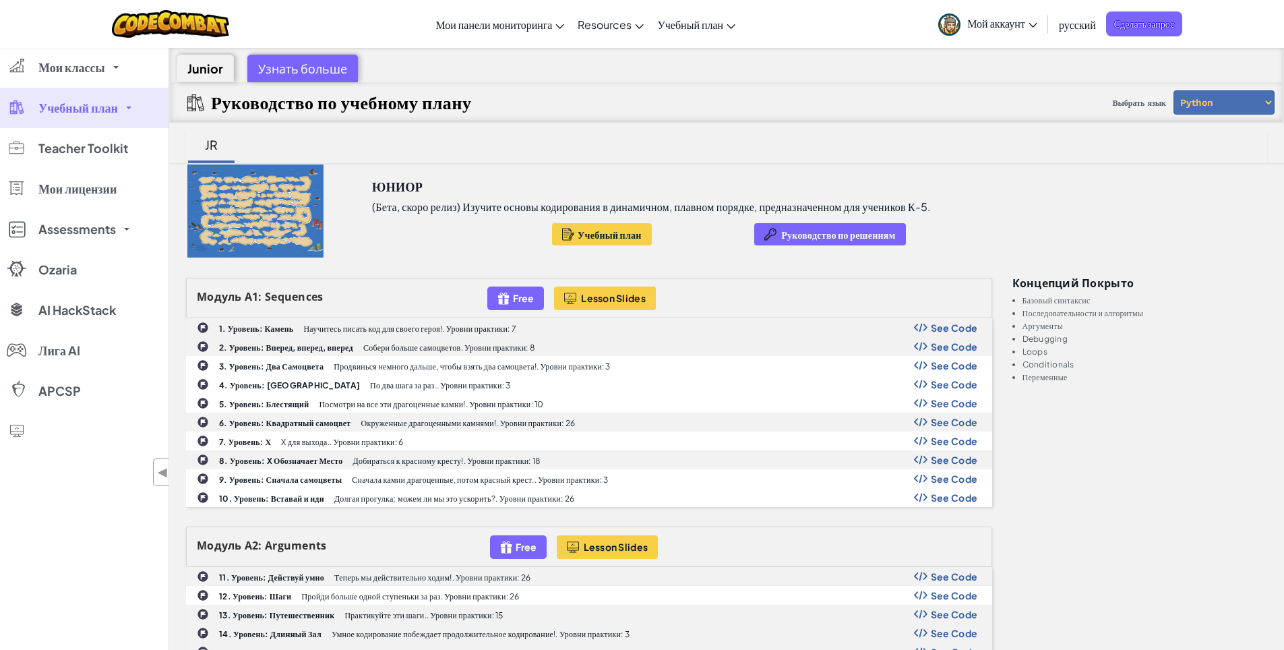
click at [958, 28] on img at bounding box center [949, 24] width 22 height 22
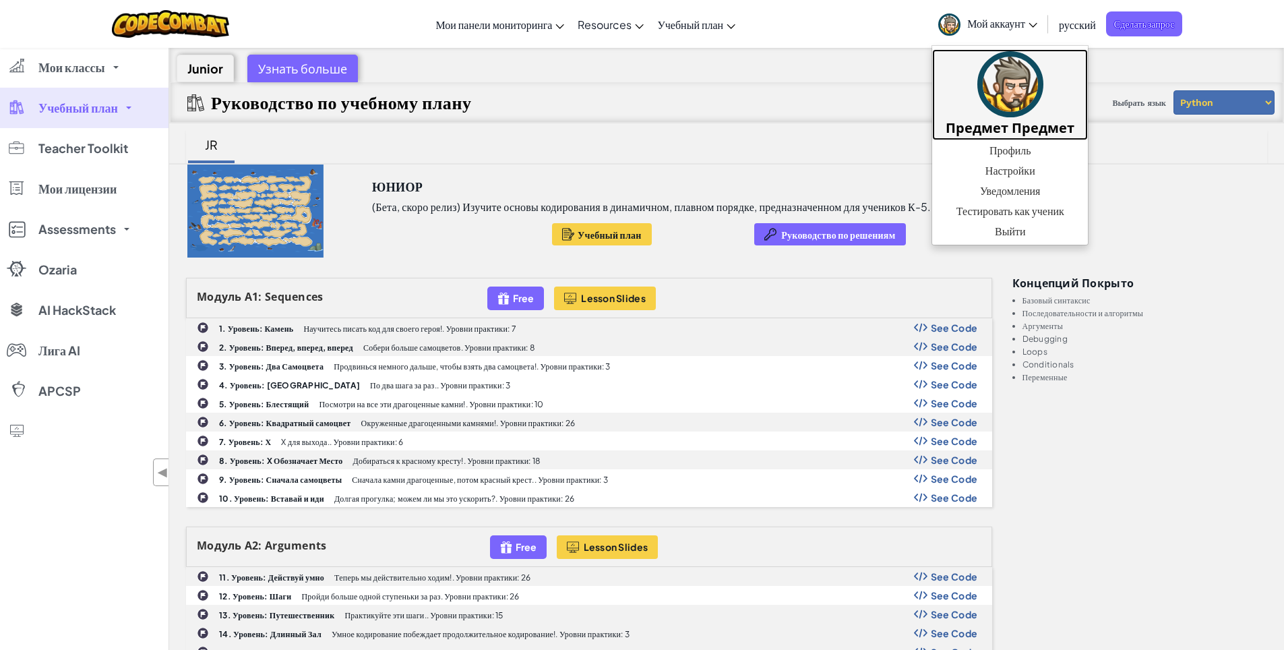
click at [1010, 91] on img at bounding box center [1010, 84] width 66 height 66
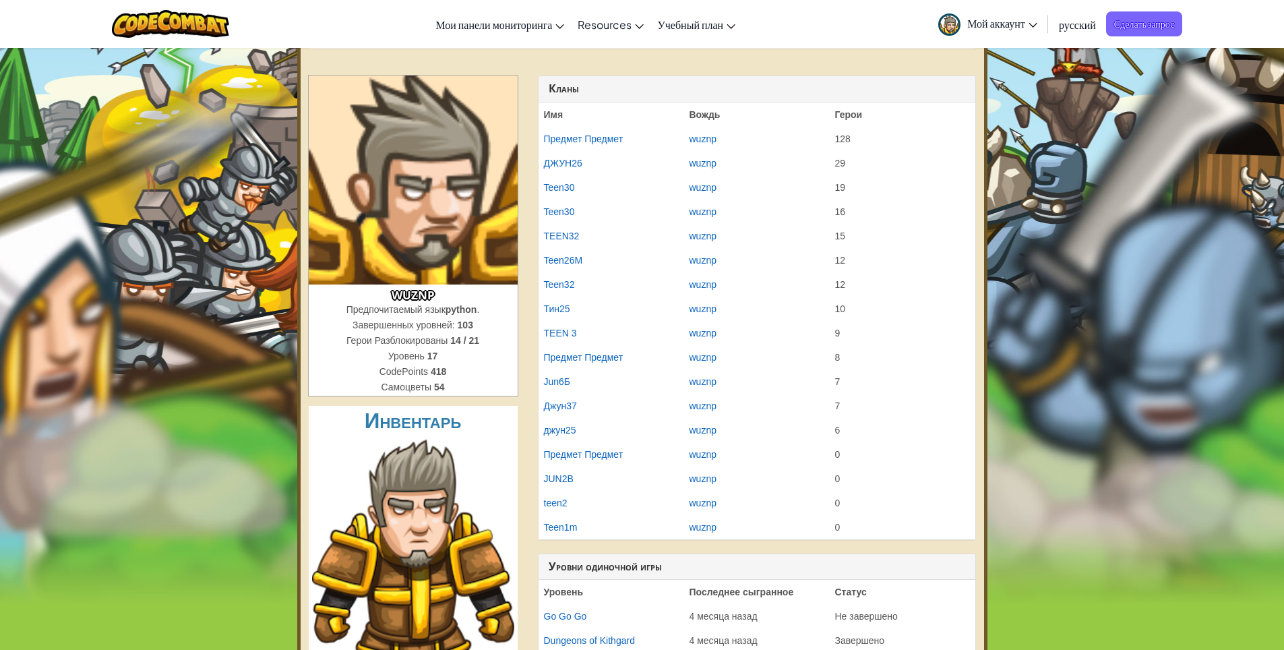
scroll to position [67, 0]
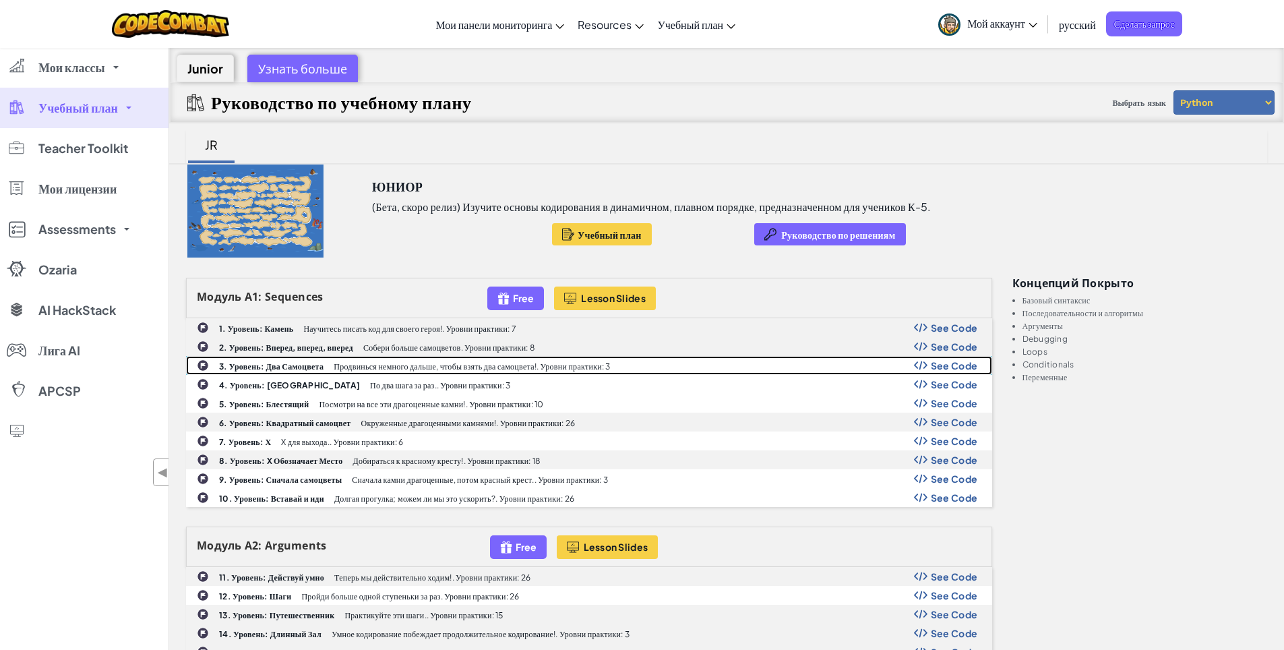
click at [375, 360] on div "3. Уровень: Два Самоцвета Продвинься немного дальше, чтобы взять два самоцвета!…" at bounding box center [589, 366] width 805 height 18
